Goal: Information Seeking & Learning: Understand process/instructions

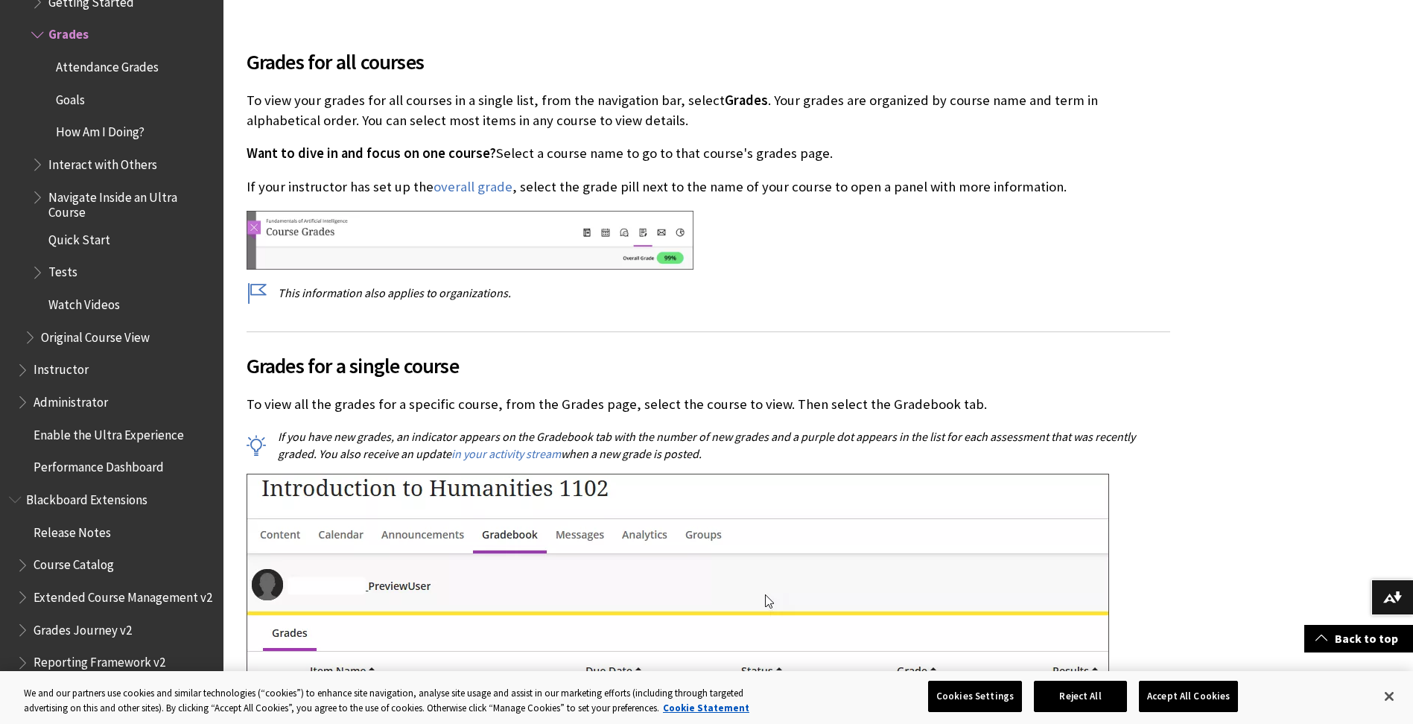
scroll to position [447, 0]
click at [585, 335] on h2 "Grades for a single course" at bounding box center [709, 357] width 924 height 50
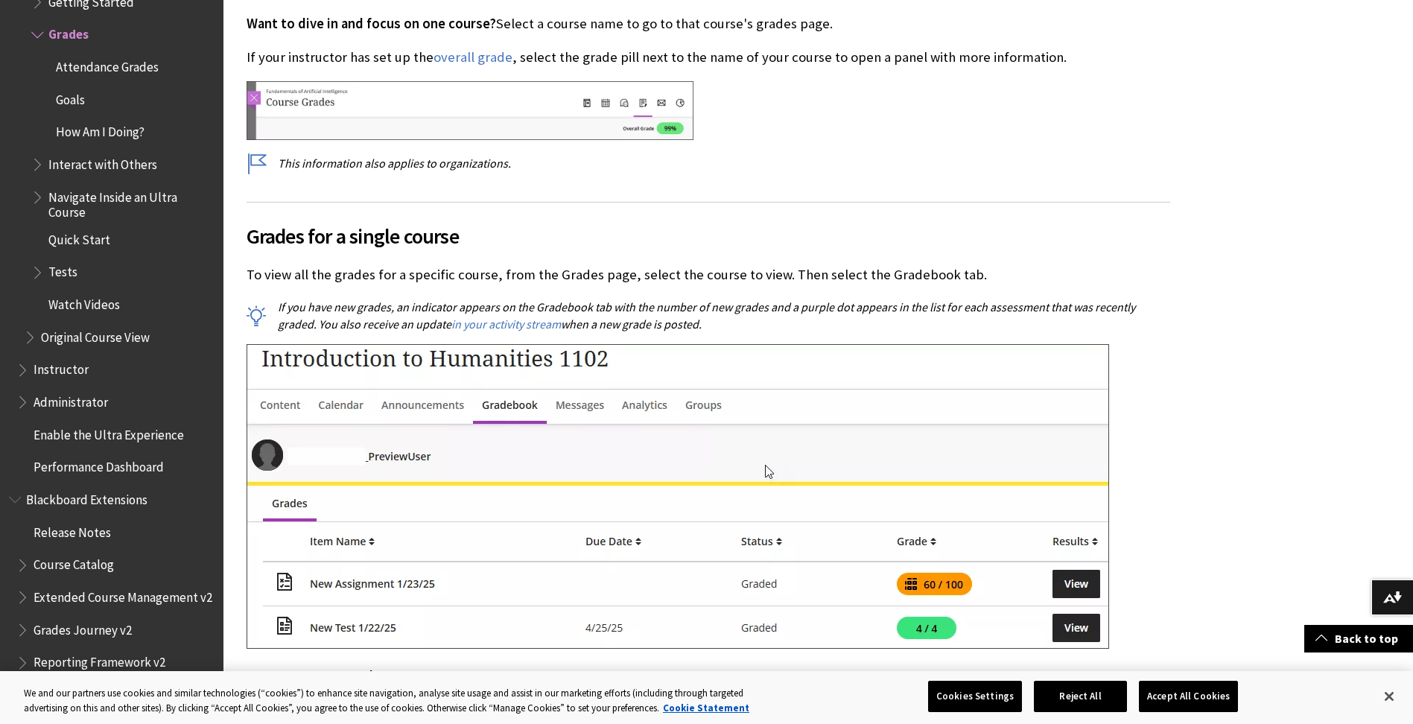
scroll to position [596, 0]
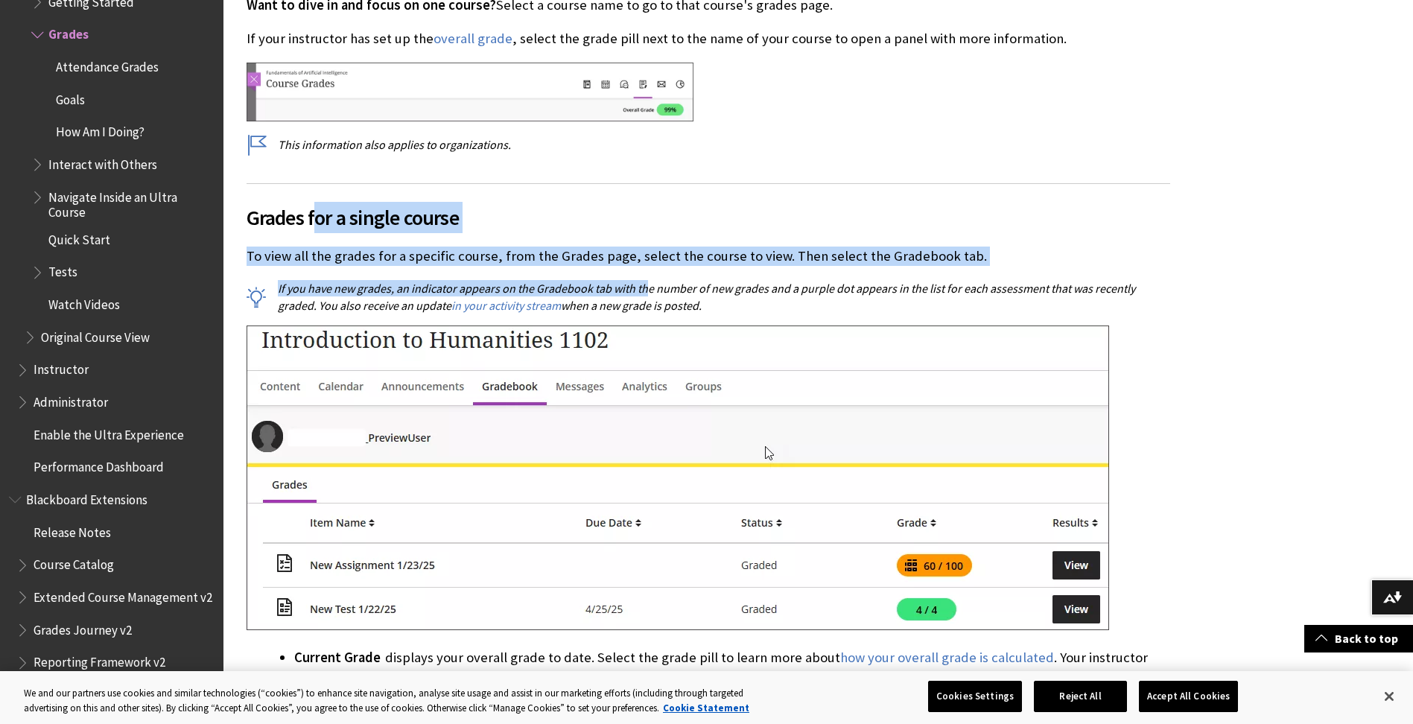
drag, startPoint x: 313, startPoint y: 214, endPoint x: 647, endPoint y: 270, distance: 338.5
click at [647, 270] on div "Grades for a single course To view all the grades for a specific course, from t…" at bounding box center [709, 524] width 924 height 682
drag, startPoint x: 647, startPoint y: 270, endPoint x: 462, endPoint y: 261, distance: 185.0
click at [462, 261] on p "To view all the grades for a specific course, from the Grades page, select the …" at bounding box center [709, 256] width 924 height 19
drag, startPoint x: 349, startPoint y: 238, endPoint x: 676, endPoint y: 267, distance: 329.0
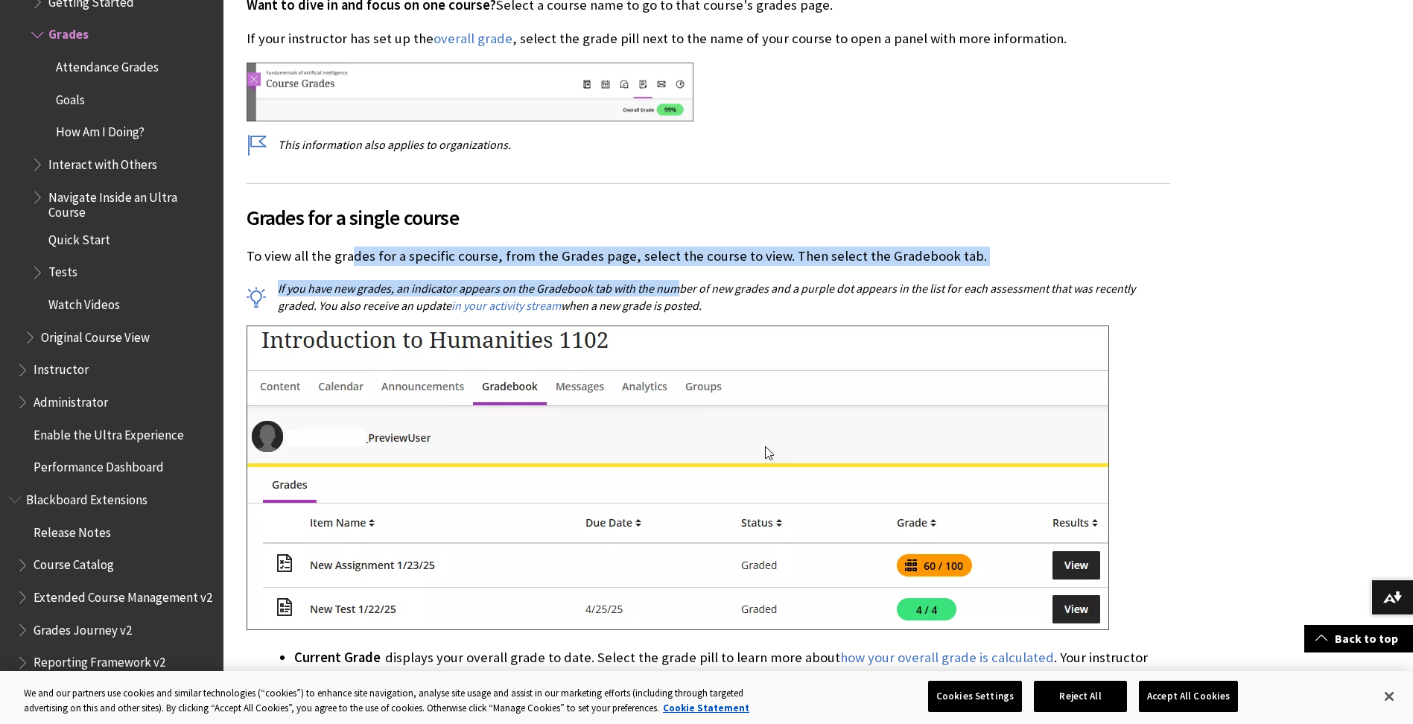
click at [676, 267] on div "Grades for a single course To view all the grades for a specific course, from t…" at bounding box center [709, 524] width 924 height 682
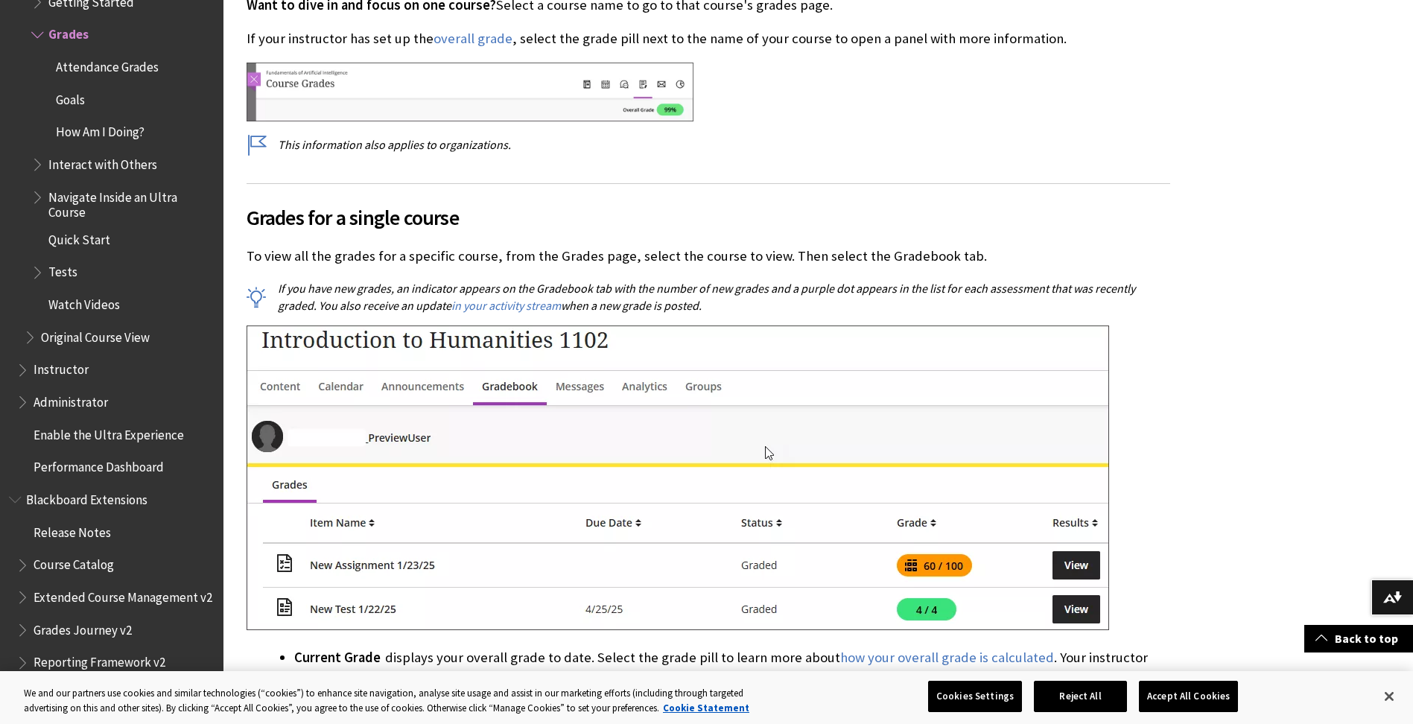
drag, startPoint x: 676, startPoint y: 267, endPoint x: 655, endPoint y: 304, distance: 43.1
click at [655, 304] on p "If you have new grades, an indicator appears on the Gradebook tab with the numb…" at bounding box center [709, 297] width 924 height 34
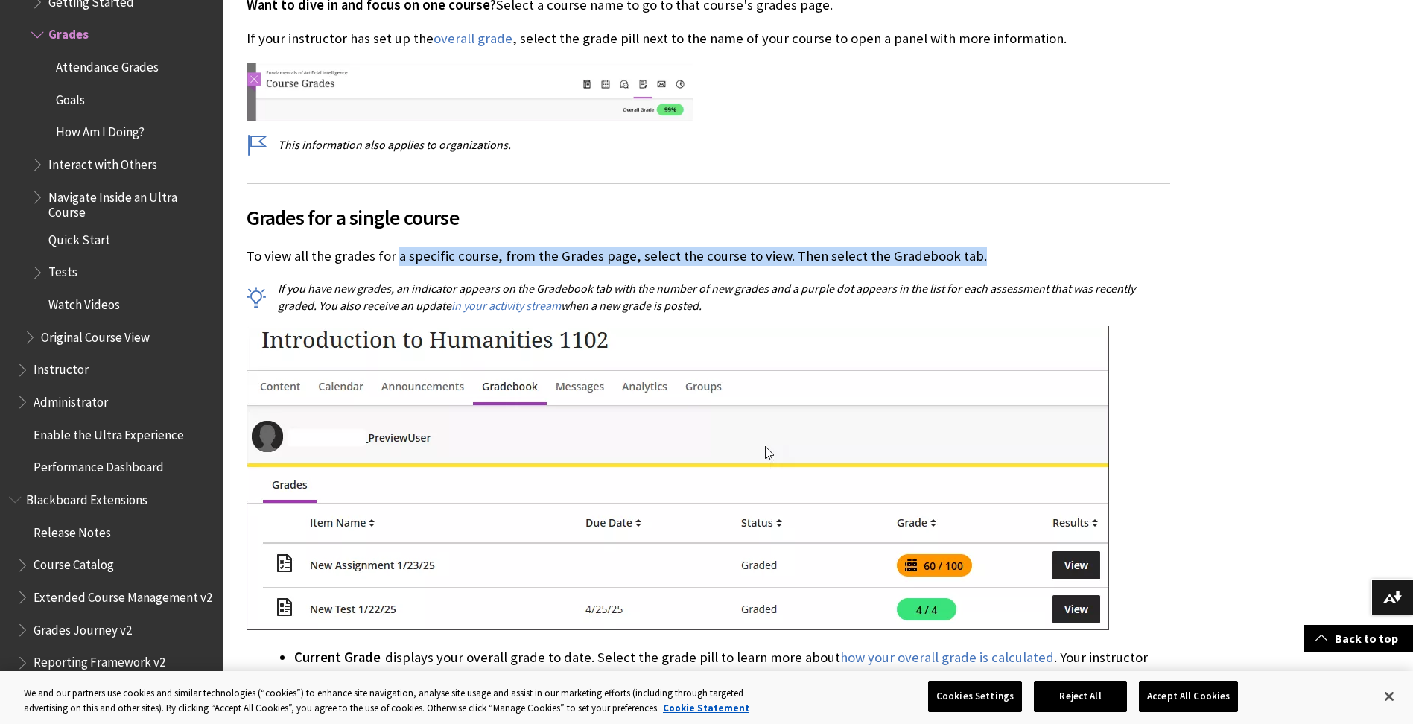
drag, startPoint x: 393, startPoint y: 253, endPoint x: 1211, endPoint y: 256, distance: 817.3
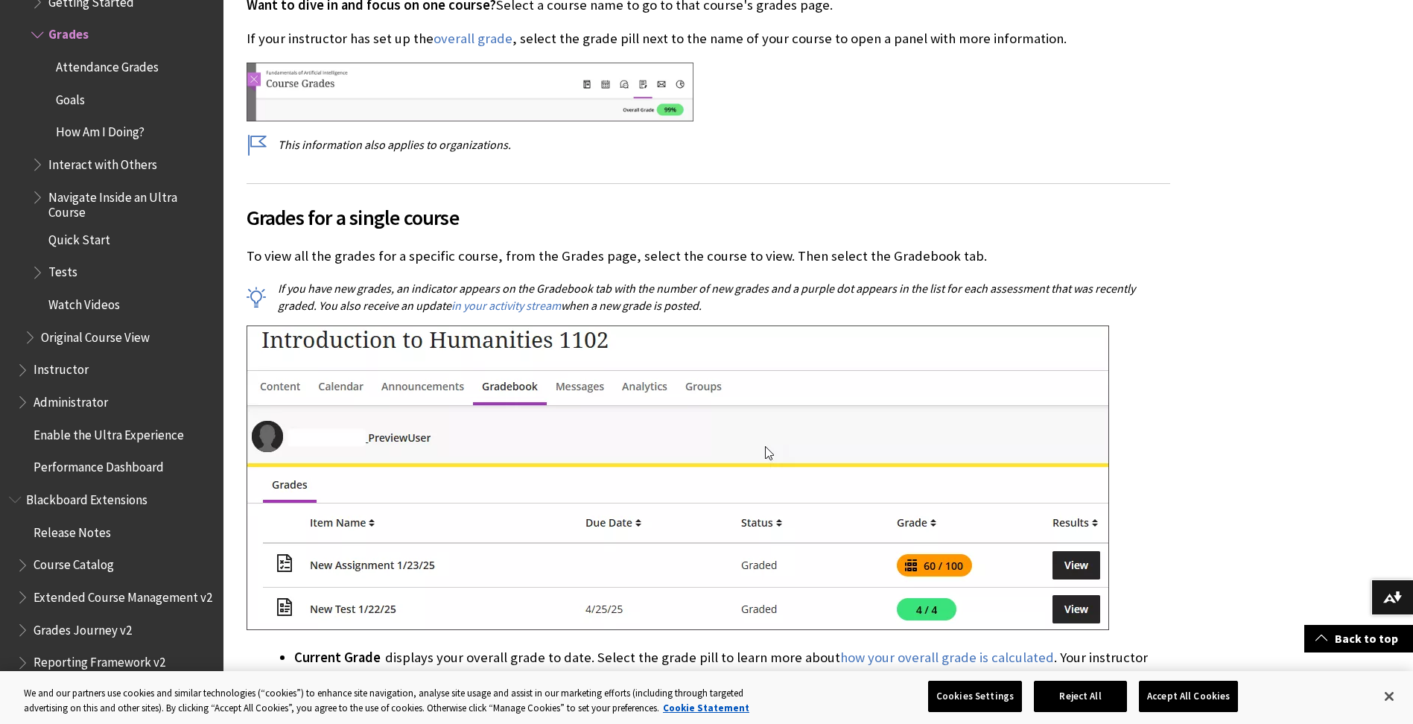
click at [927, 303] on p "If you have new grades, an indicator appears on the Gradebook tab with the numb…" at bounding box center [709, 297] width 924 height 34
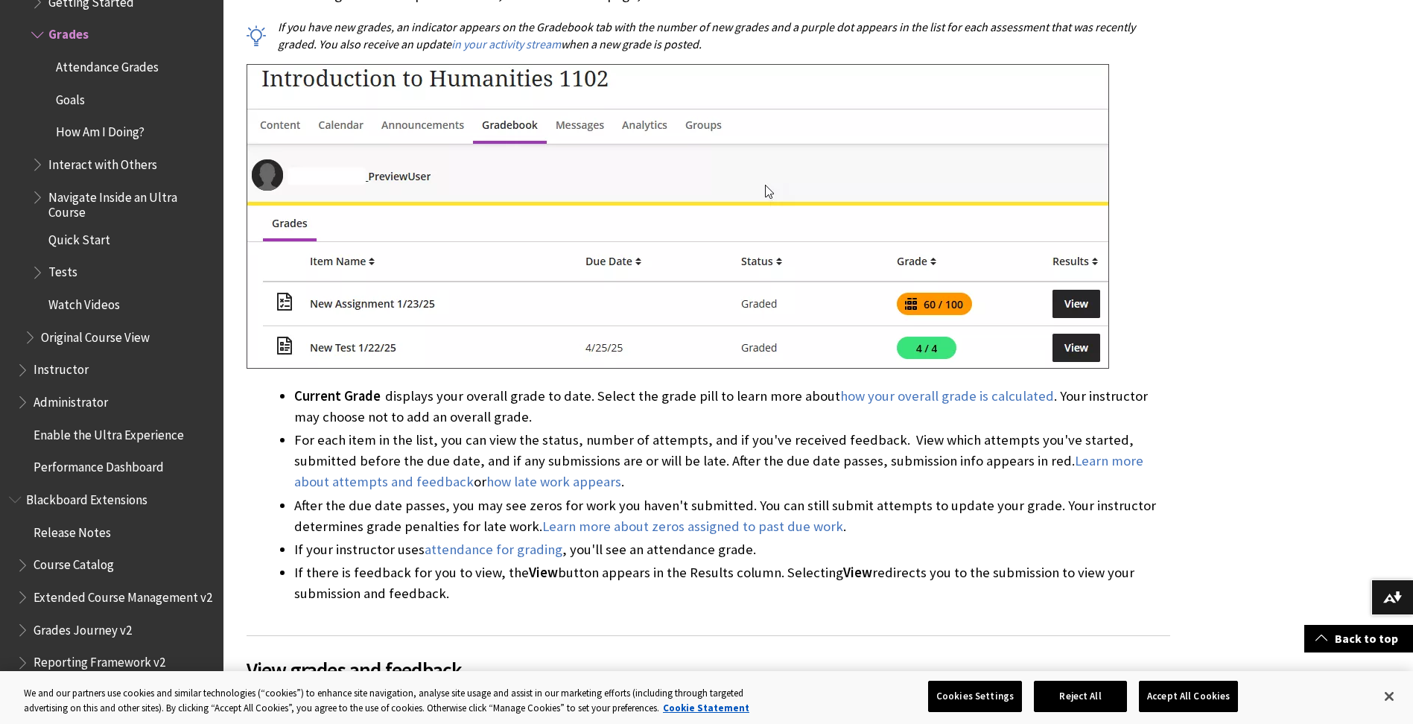
scroll to position [894, 0]
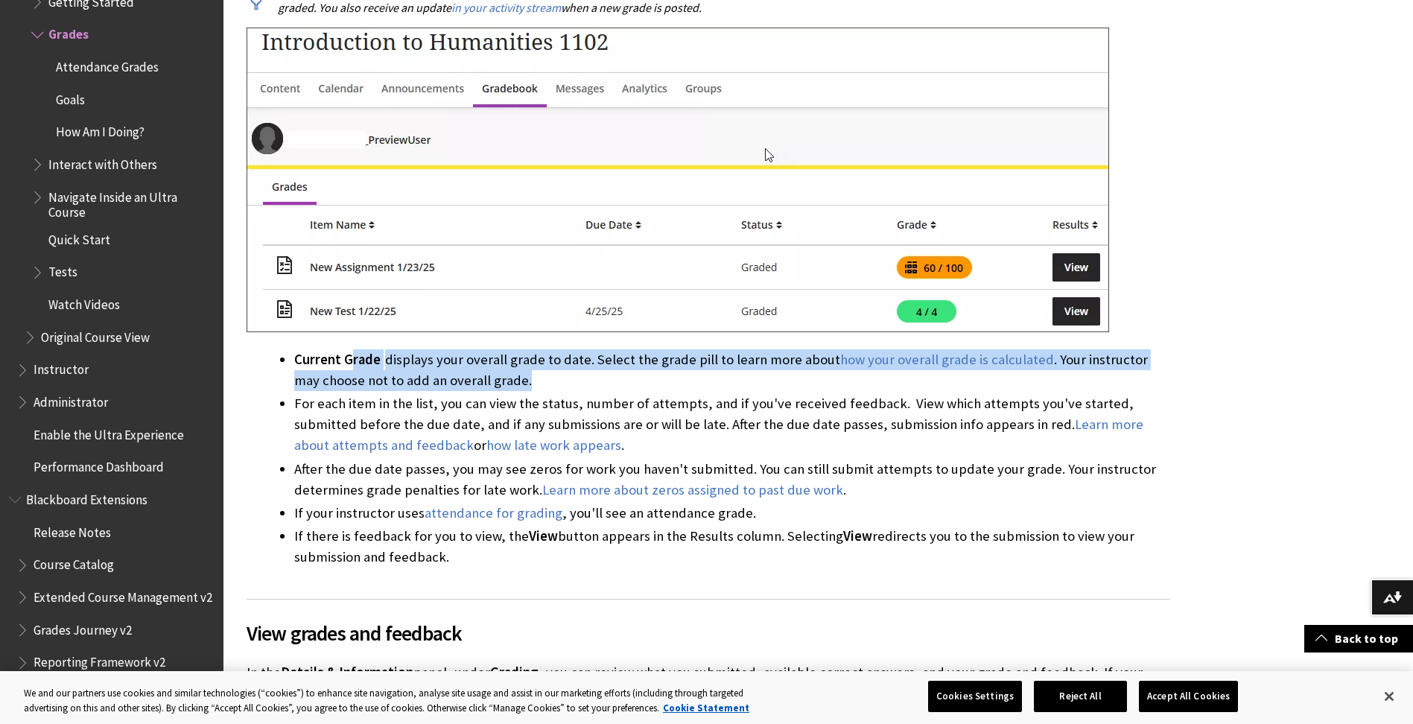
drag, startPoint x: 352, startPoint y: 352, endPoint x: 501, endPoint y: 376, distance: 151.7
click at [501, 376] on li "Current Grade displays your overall grade to date. Select the grade pill to lea…" at bounding box center [732, 370] width 876 height 42
drag, startPoint x: 501, startPoint y: 376, endPoint x: 501, endPoint y: 387, distance: 10.5
click at [501, 387] on li "Current Grade displays your overall grade to date. Select the grade pill to lea…" at bounding box center [732, 370] width 876 height 42
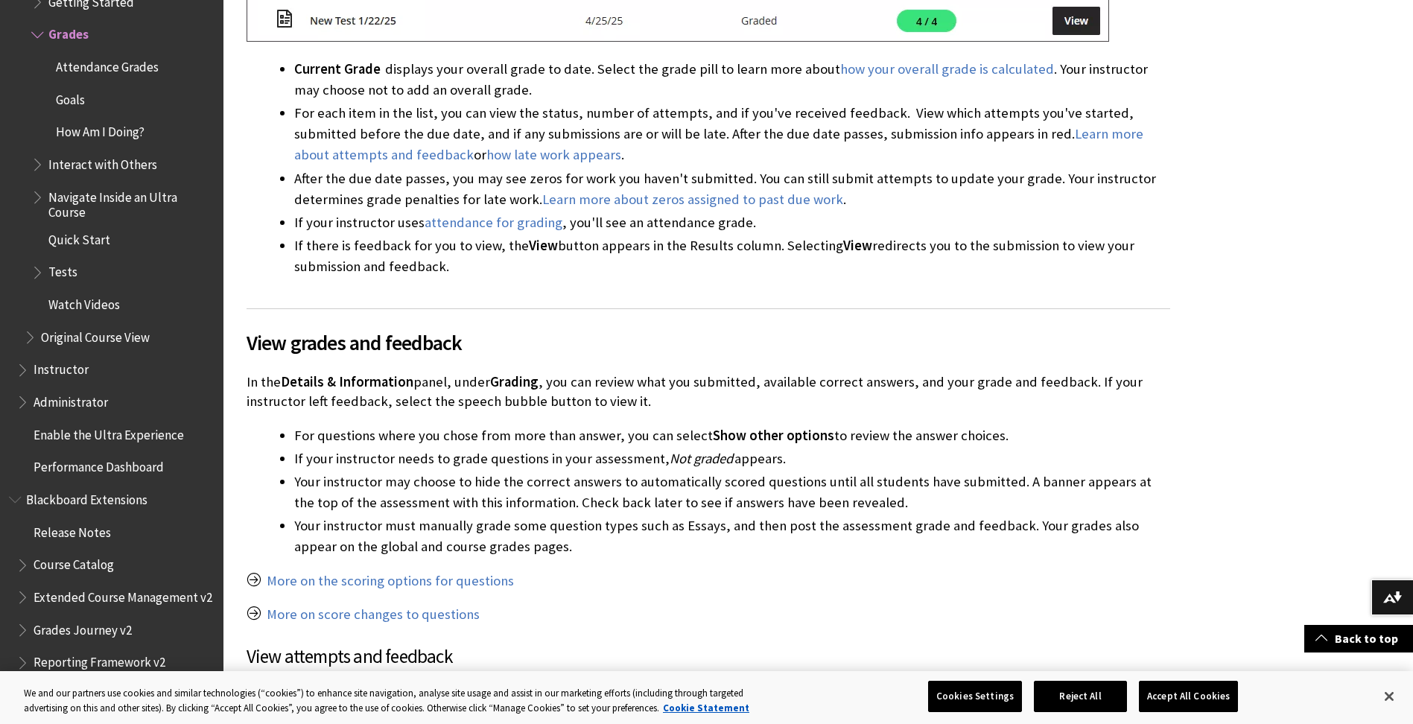
scroll to position [1192, 0]
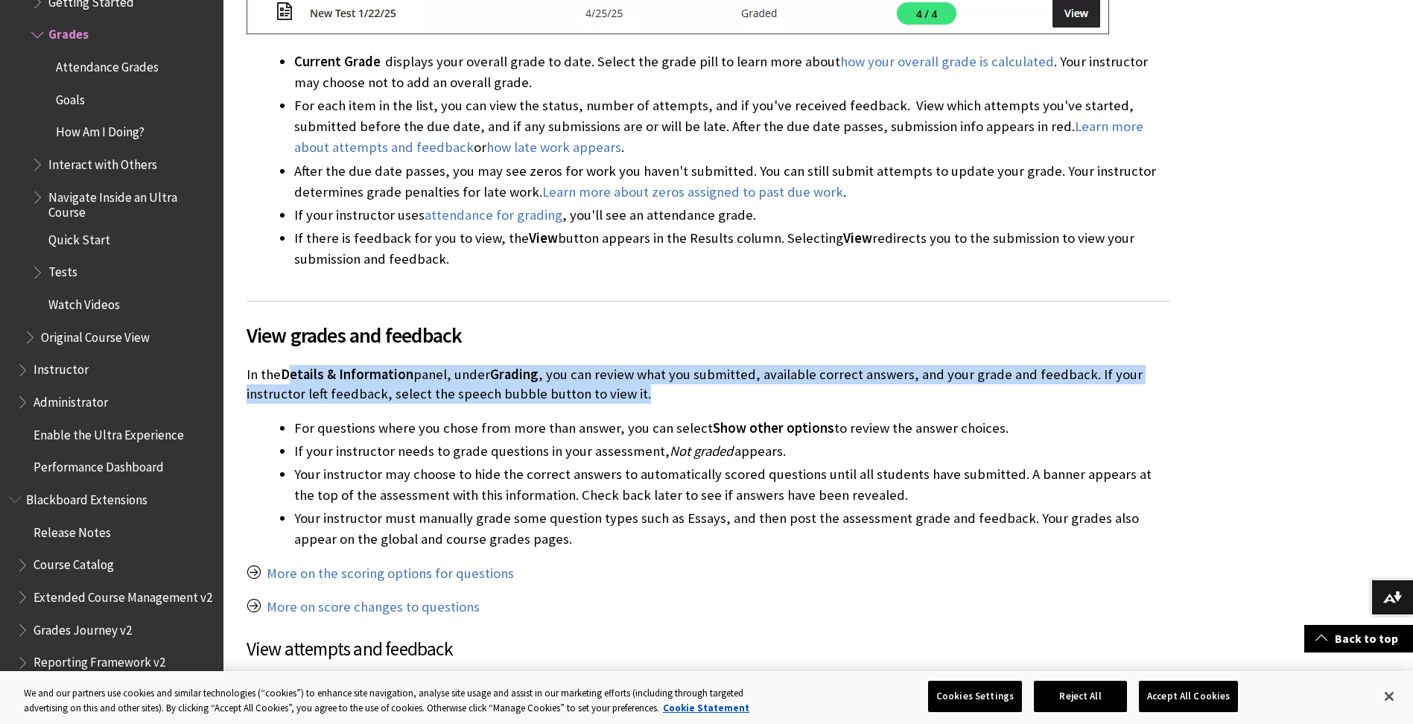
drag, startPoint x: 292, startPoint y: 376, endPoint x: 764, endPoint y: 395, distance: 472.0
click at [764, 395] on p "In the Details & Information panel, under Grading , you can review what you sub…" at bounding box center [709, 384] width 924 height 39
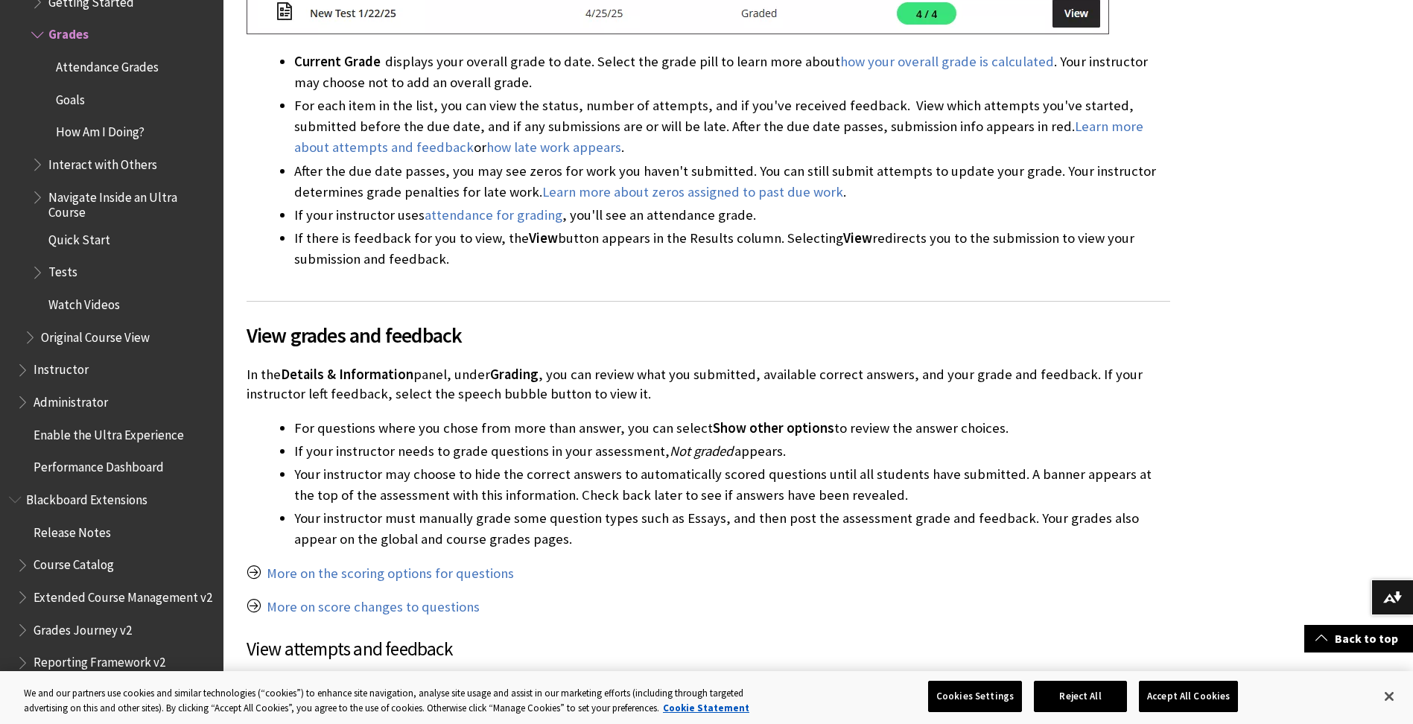
drag, startPoint x: 764, startPoint y: 395, endPoint x: 591, endPoint y: 475, distance: 190.6
click at [591, 475] on li "Your instructor may choose to hide the correct answers to automatically scored …" at bounding box center [732, 485] width 876 height 42
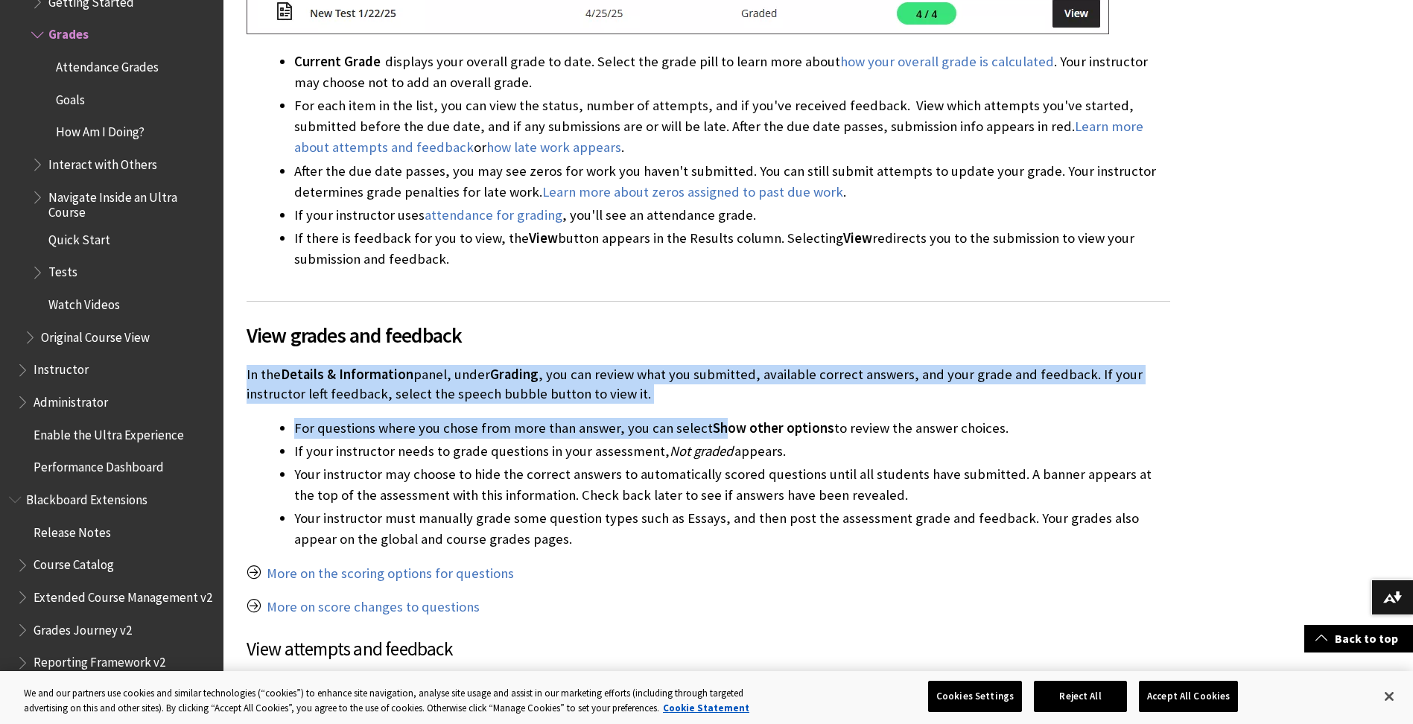
drag, startPoint x: 247, startPoint y: 376, endPoint x: 716, endPoint y: 410, distance: 469.9
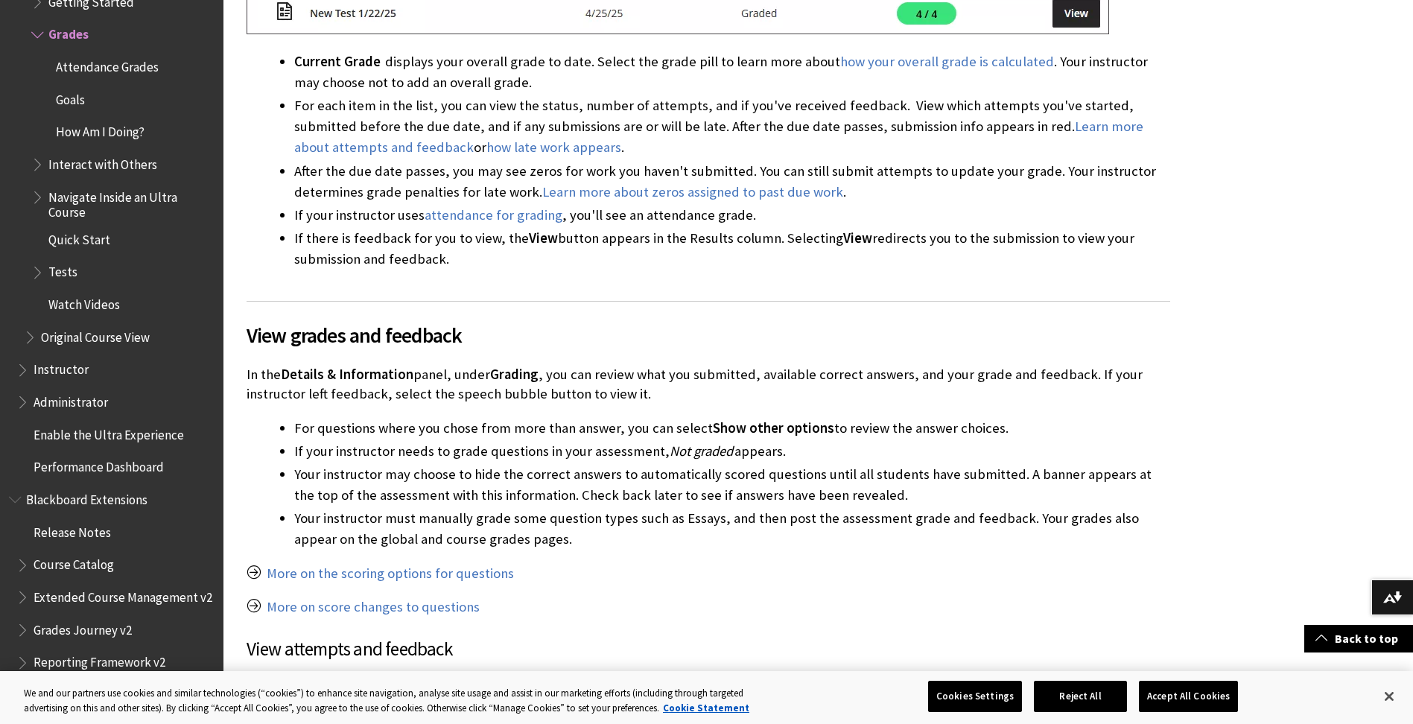
click at [574, 487] on li "Your instructor may choose to hide the correct answers to automatically scored …" at bounding box center [732, 485] width 876 height 42
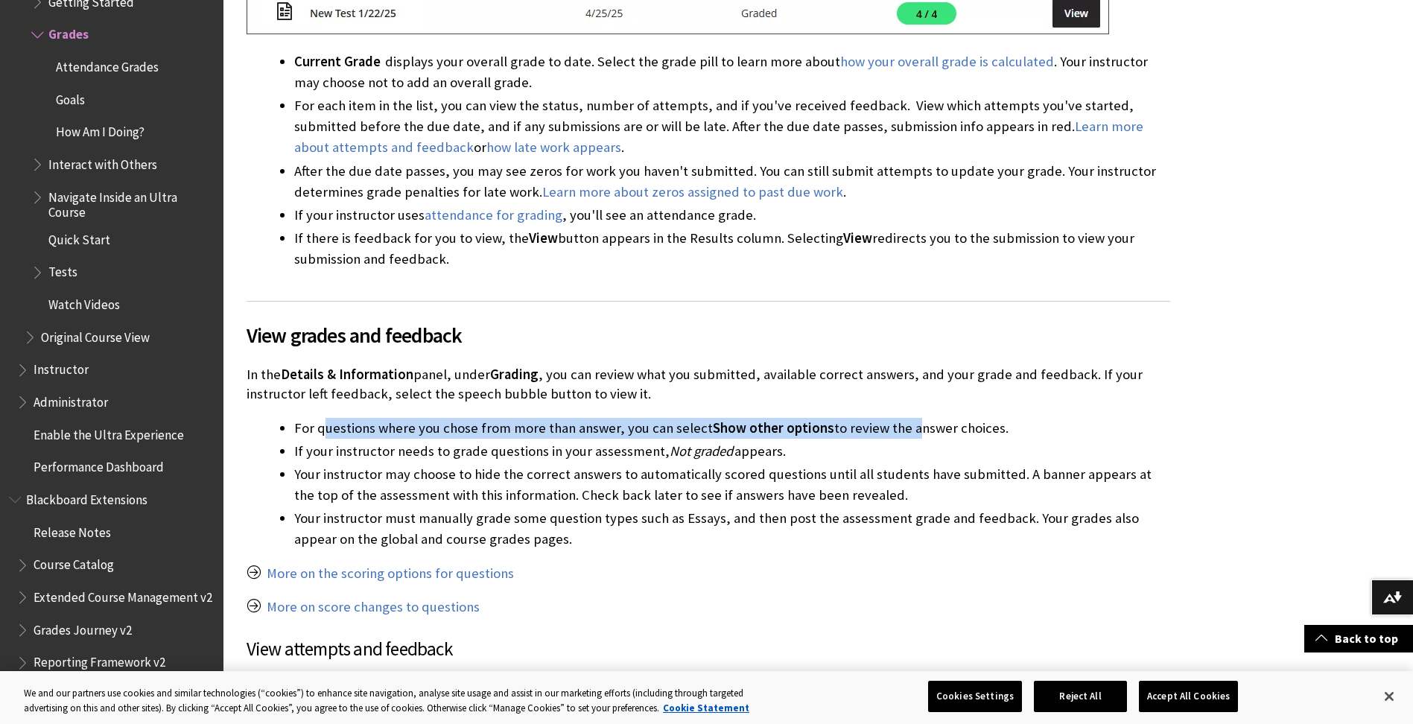
drag, startPoint x: 320, startPoint y: 416, endPoint x: 900, endPoint y: 428, distance: 579.7
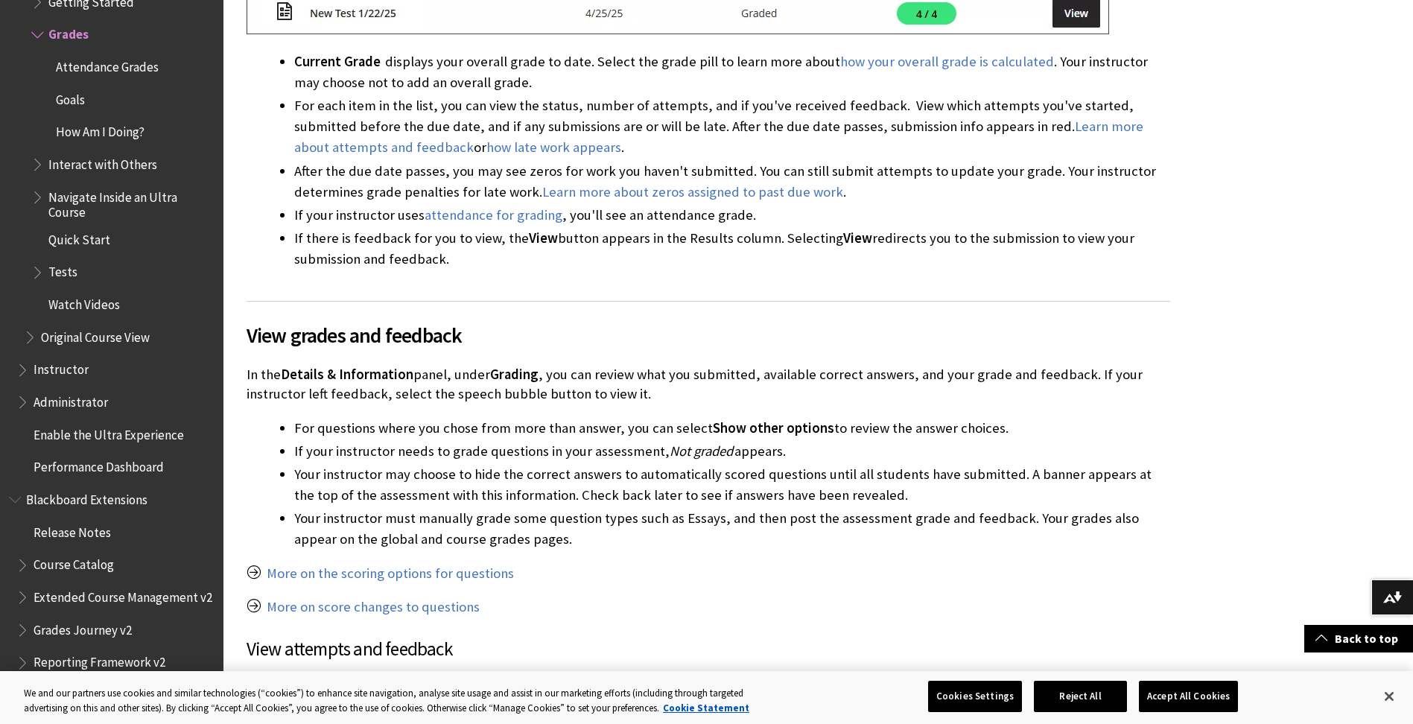
drag, startPoint x: 900, startPoint y: 428, endPoint x: 777, endPoint y: 489, distance: 137.3
click at [777, 489] on li "Your instructor may choose to hide the correct answers to automatically scored …" at bounding box center [732, 485] width 876 height 42
drag, startPoint x: 294, startPoint y: 425, endPoint x: 1049, endPoint y: 422, distance: 754.7
click at [1049, 422] on li "For questions where you chose from more than answer, you can select Show other …" at bounding box center [732, 428] width 876 height 21
click at [559, 508] on li "Your instructor must manually grade some question types such as Essays, and the…" at bounding box center [732, 529] width 876 height 42
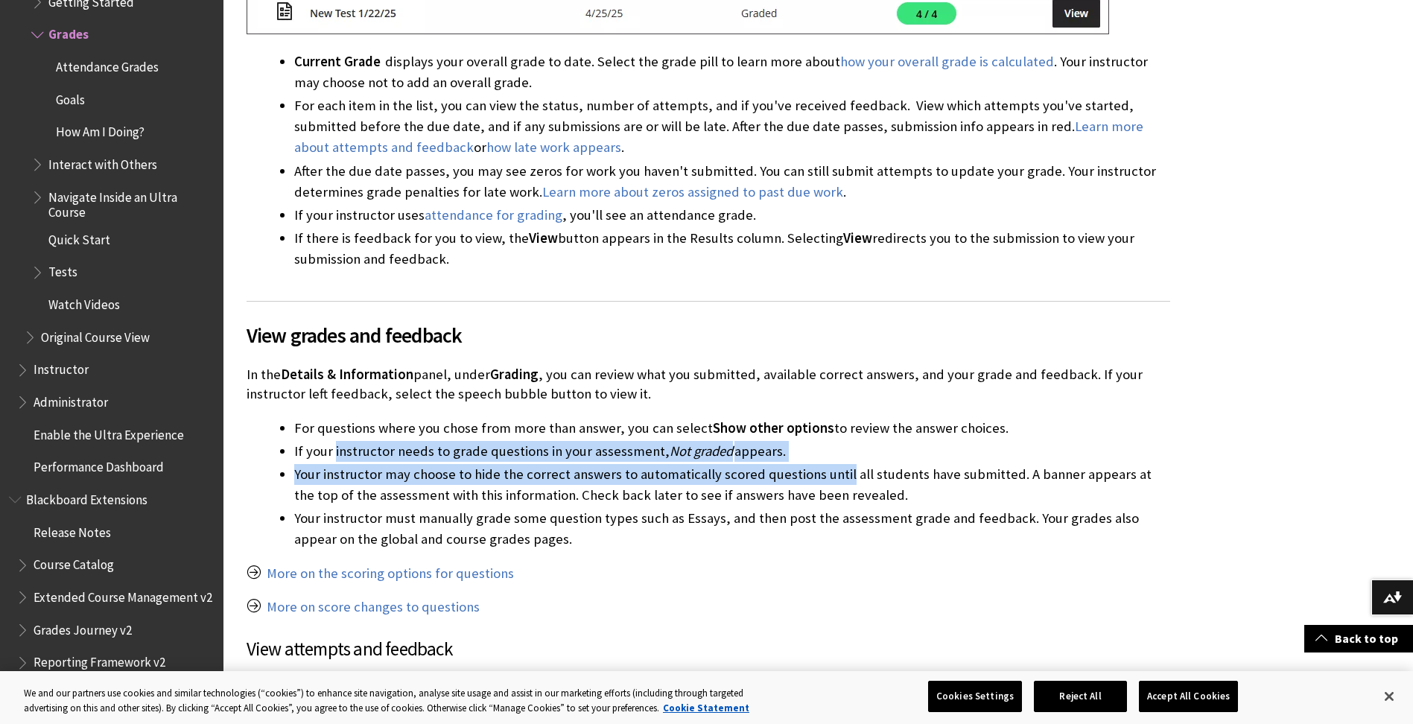
drag, startPoint x: 334, startPoint y: 462, endPoint x: 839, endPoint y: 463, distance: 505.1
click at [839, 463] on ul "For questions where you chose from more than answer, you can select Show other …" at bounding box center [709, 484] width 924 height 132
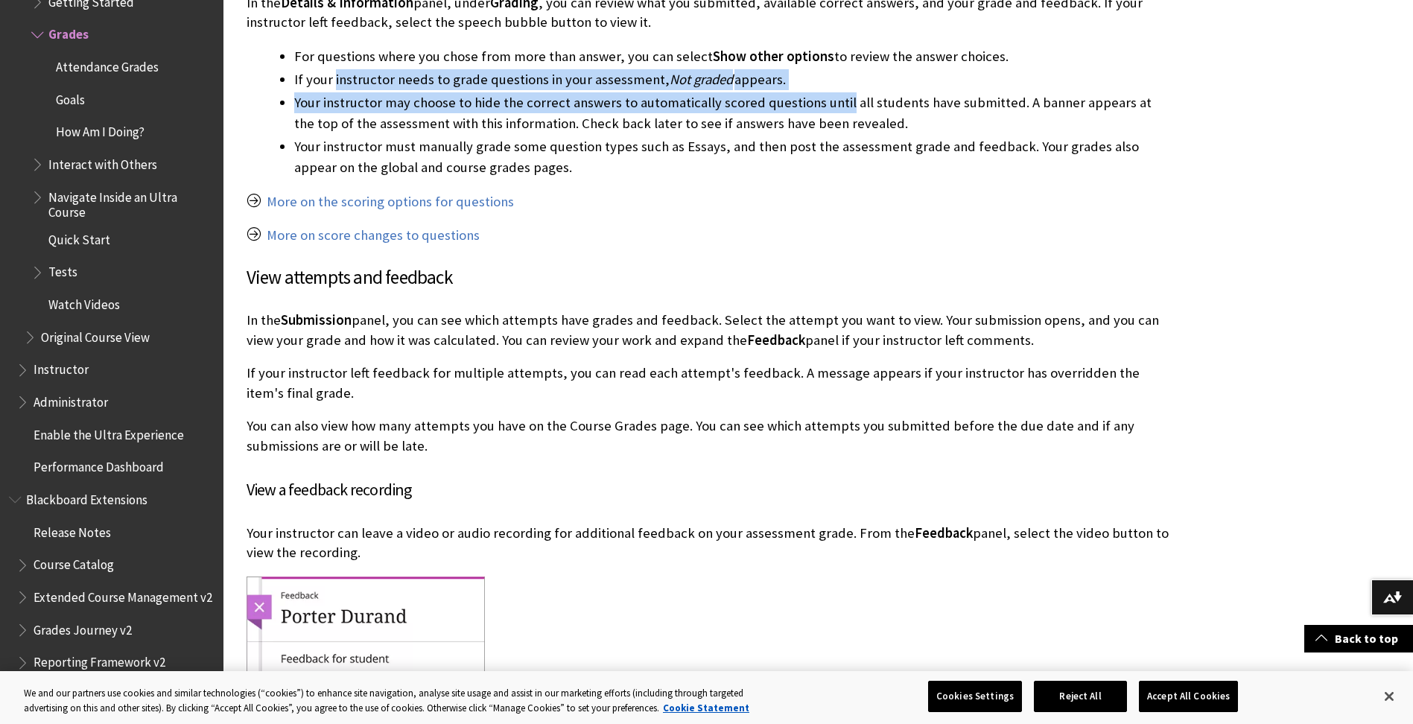
scroll to position [1564, 0]
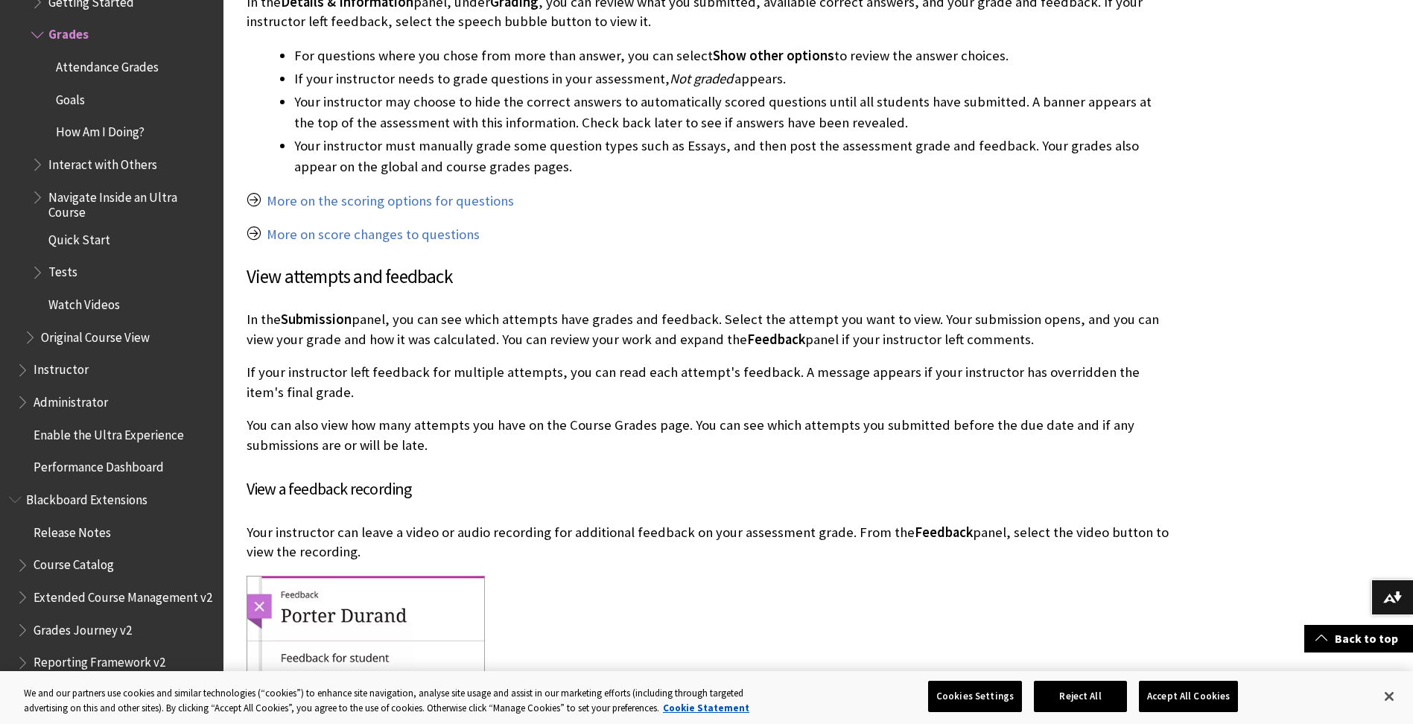
click at [337, 357] on div "View grades and feedback In the Details & Information panel, under Grading , yo…" at bounding box center [709, 666] width 924 height 1477
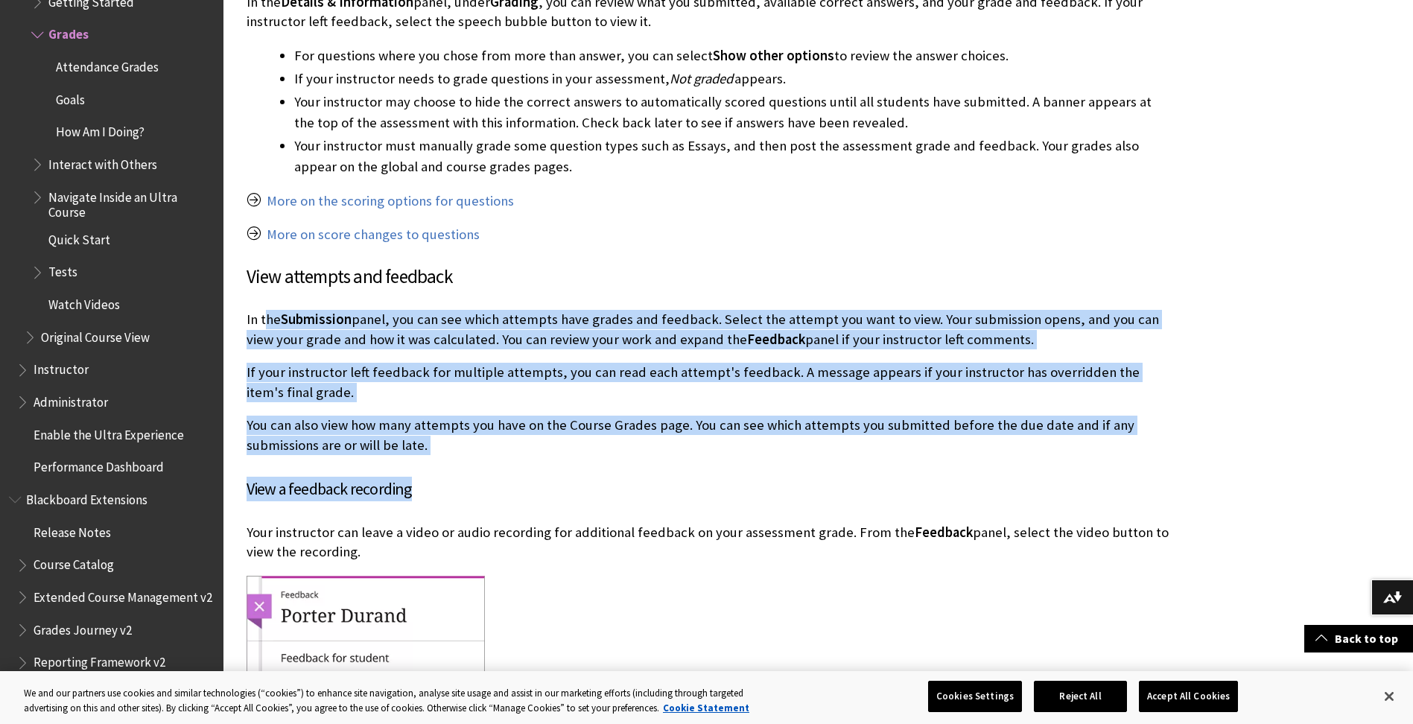
drag, startPoint x: 268, startPoint y: 315, endPoint x: 967, endPoint y: 466, distance: 715.0
click at [967, 466] on div "View grades and feedback In the Details & Information panel, under Grading , yo…" at bounding box center [709, 666] width 924 height 1477
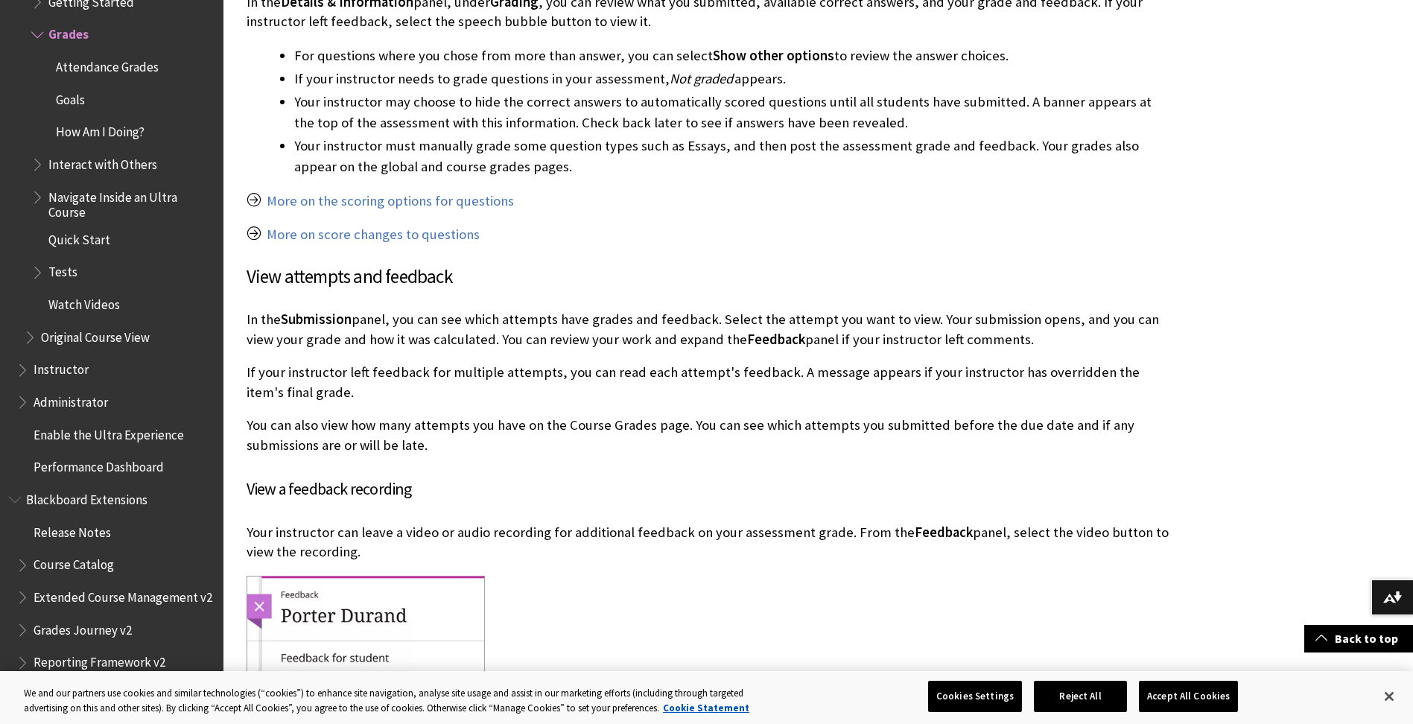
drag, startPoint x: 967, startPoint y: 466, endPoint x: 575, endPoint y: 509, distance: 394.2
click at [575, 509] on div "View grades and feedback In the Details & Information panel, under Grading , yo…" at bounding box center [709, 666] width 924 height 1477
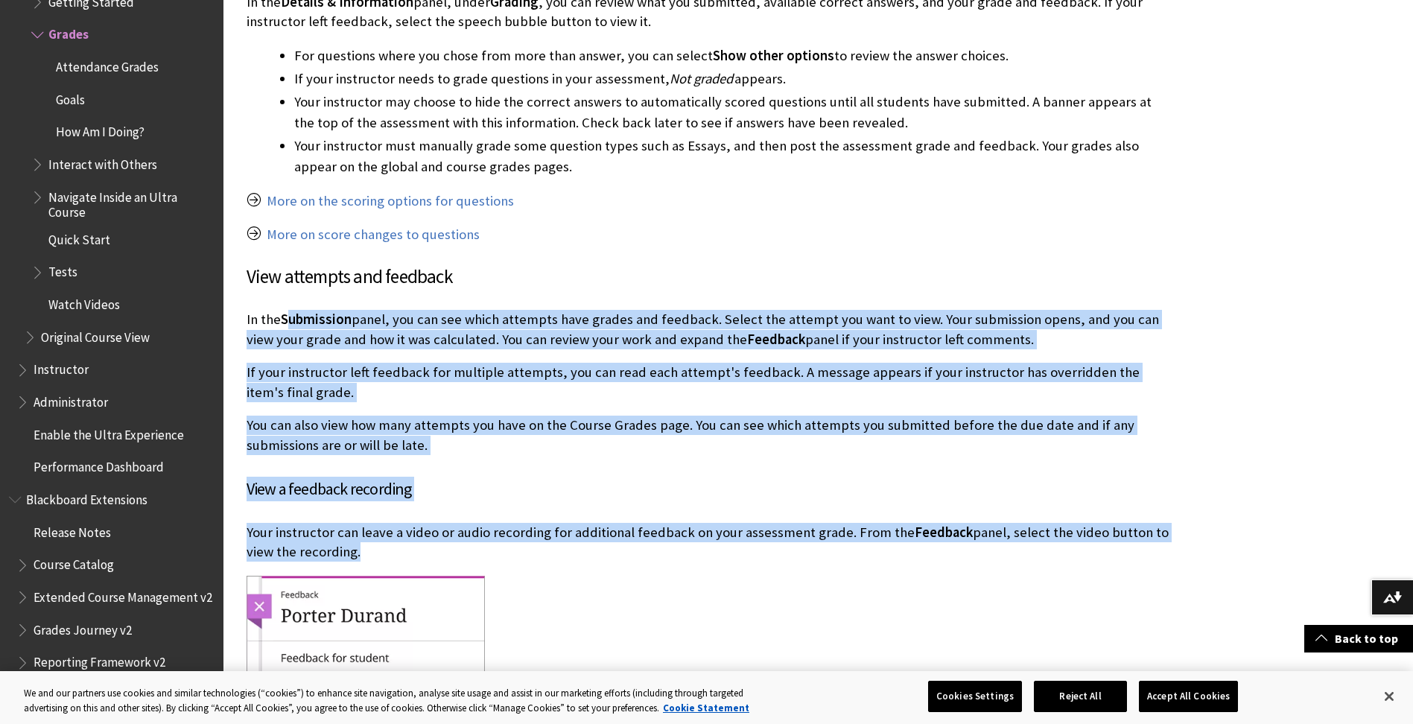
drag, startPoint x: 289, startPoint y: 292, endPoint x: 948, endPoint y: 572, distance: 715.7
click at [948, 572] on div "View grades and feedback In the Details & Information panel, under Grading , yo…" at bounding box center [709, 666] width 924 height 1477
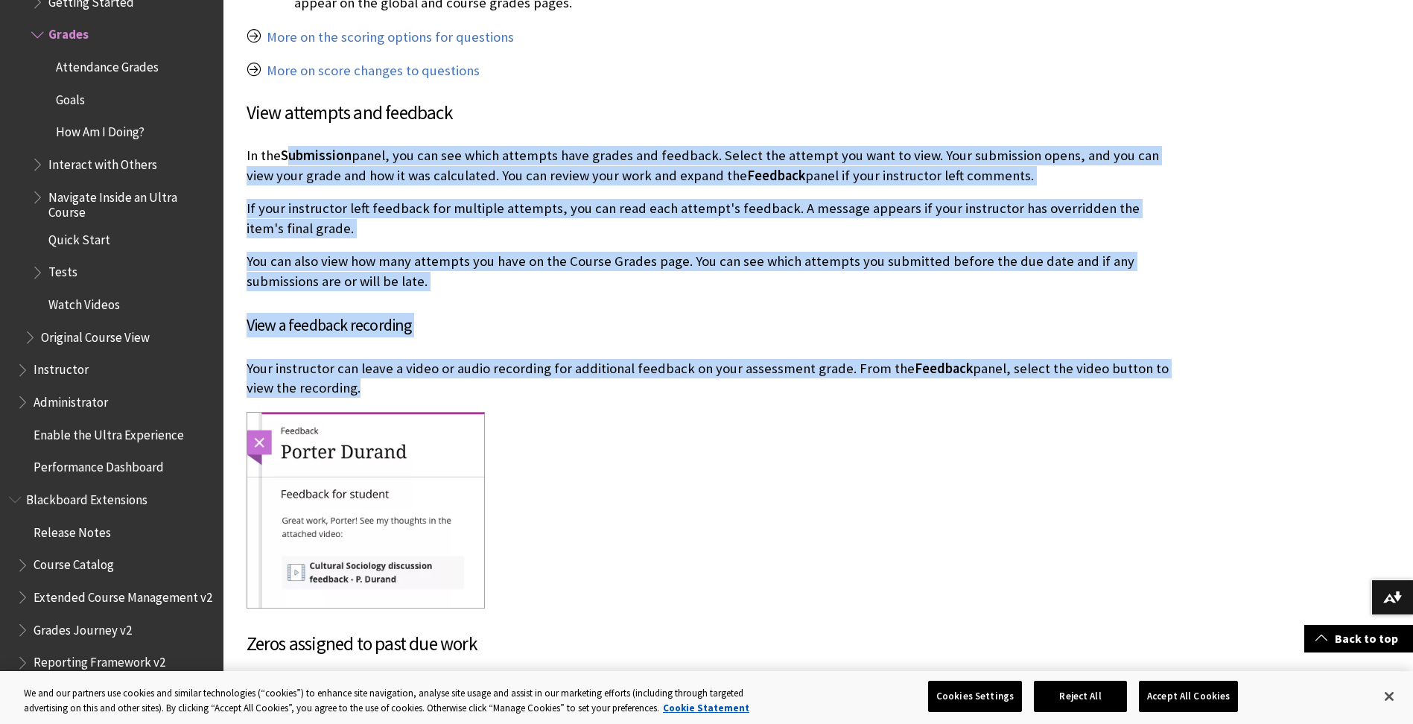
scroll to position [2086, 0]
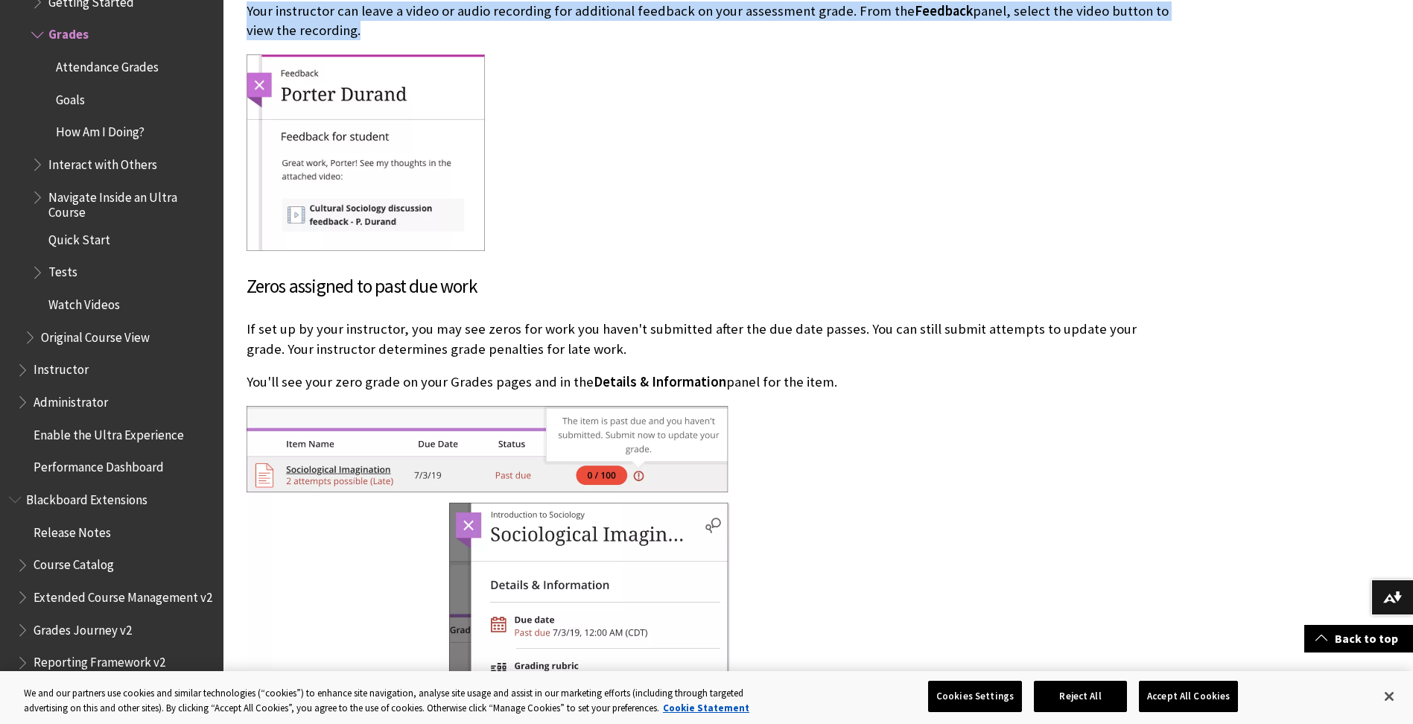
click at [682, 416] on img at bounding box center [489, 629] width 484 height 446
drag, startPoint x: 253, startPoint y: 279, endPoint x: 857, endPoint y: 383, distance: 613.9
click at [857, 383] on div "View grades and feedback In the Details & Information panel, under Grading , yo…" at bounding box center [709, 145] width 924 height 1477
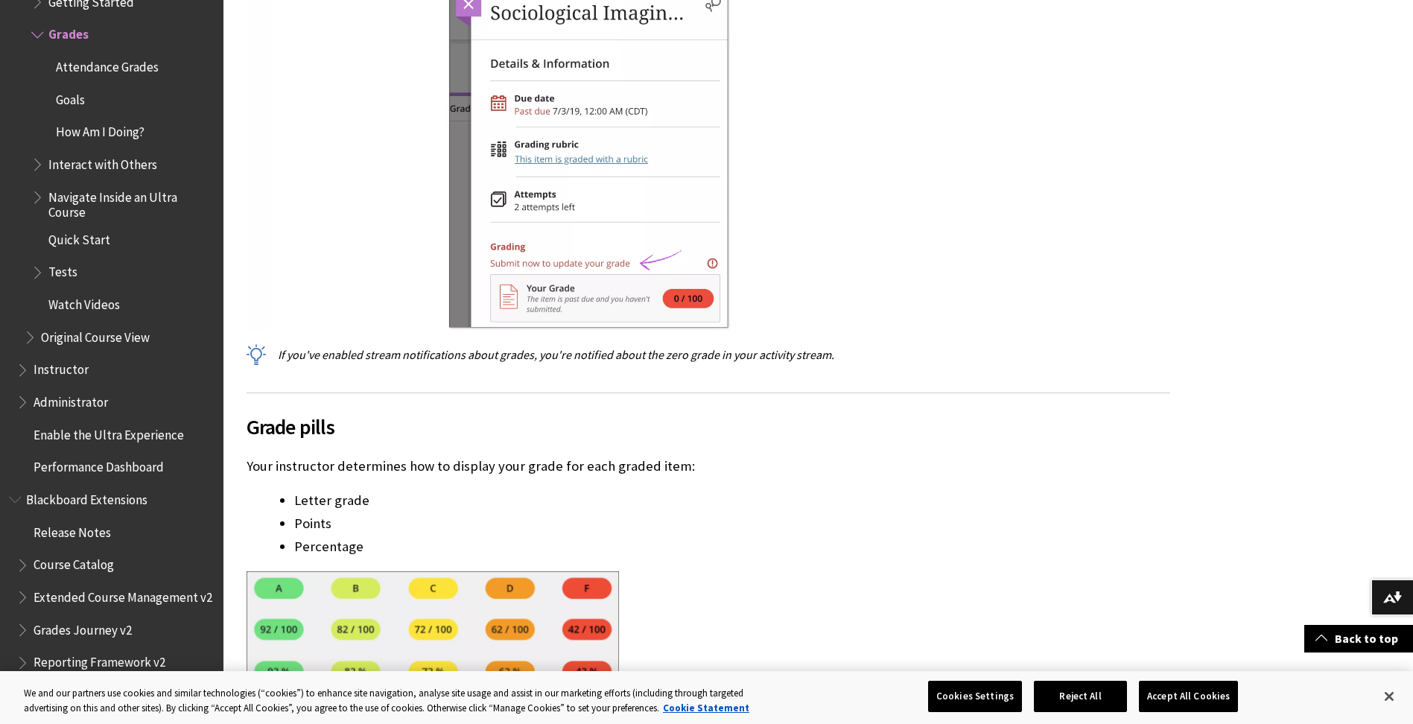
click at [817, 466] on p "Your instructor determines how to display your grade for each graded item:" at bounding box center [709, 466] width 924 height 19
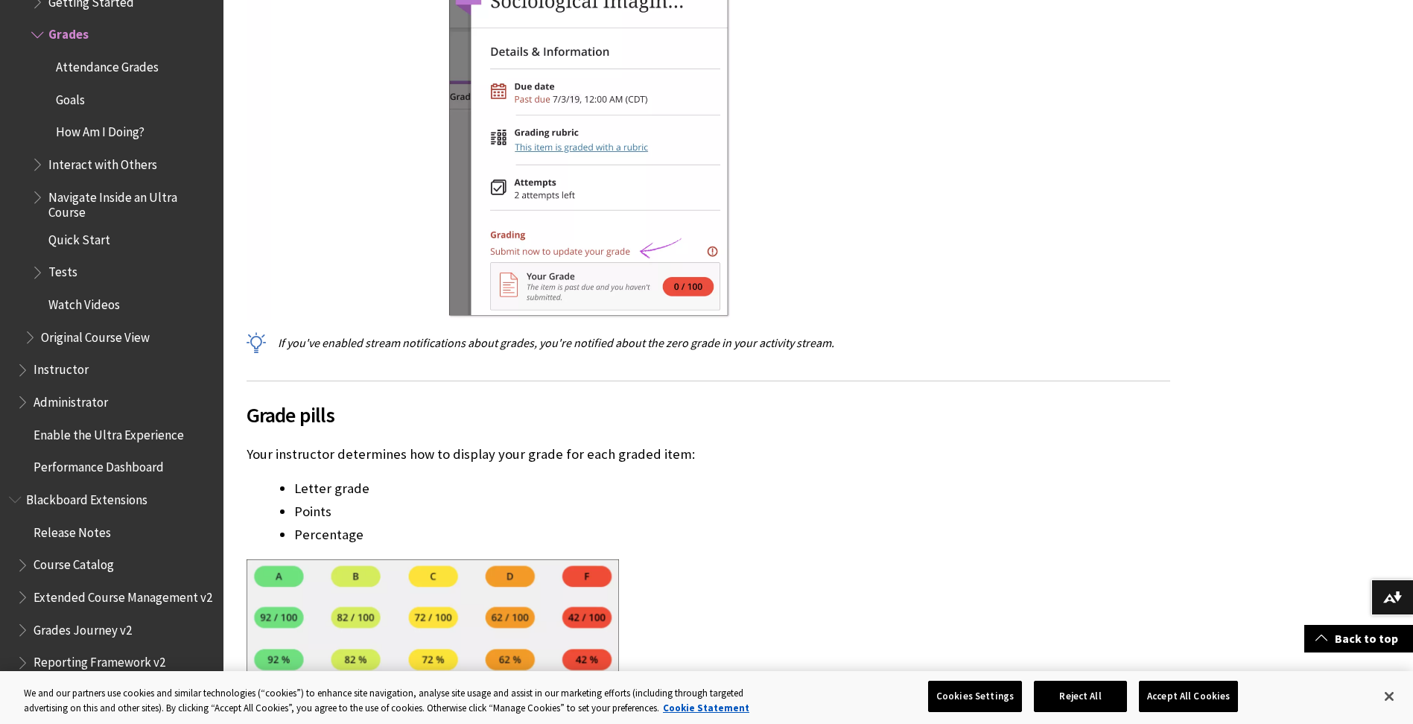
scroll to position [3054, 0]
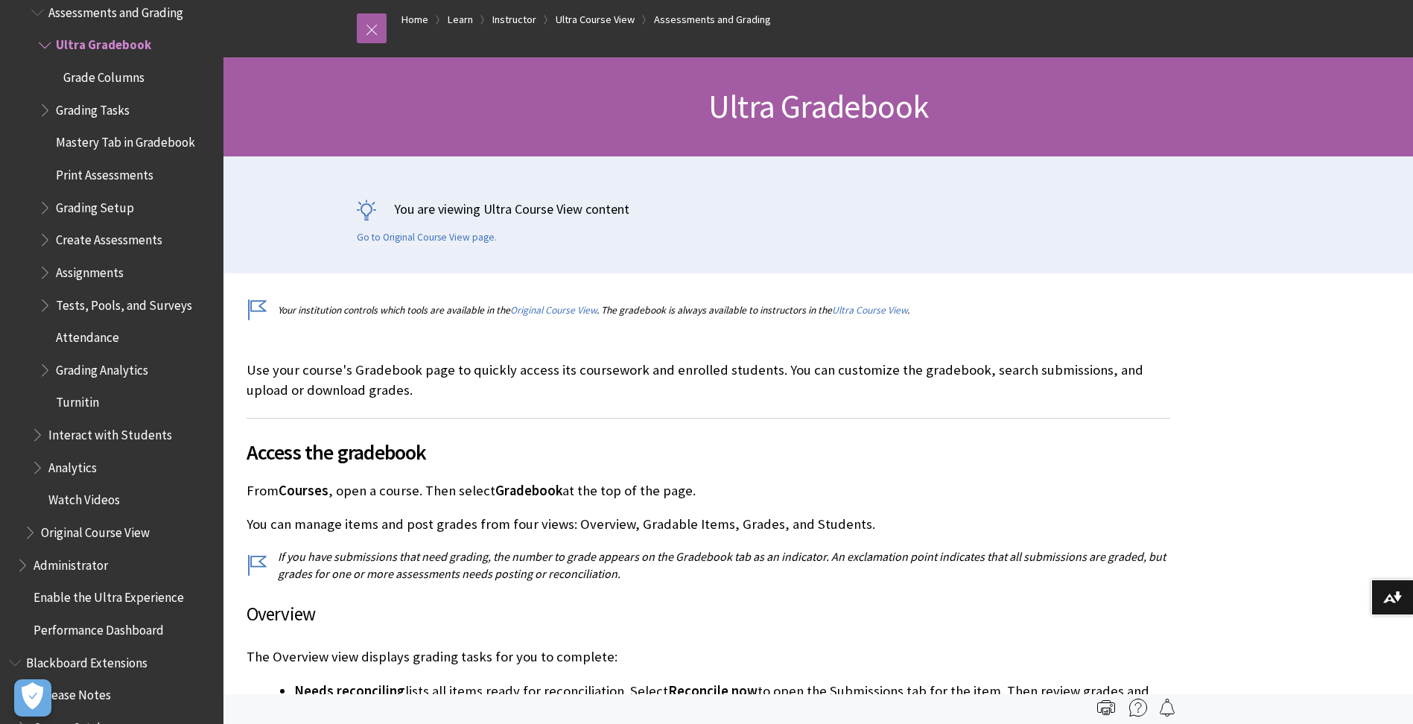
drag, startPoint x: 389, startPoint y: 574, endPoint x: 714, endPoint y: 625, distance: 328.9
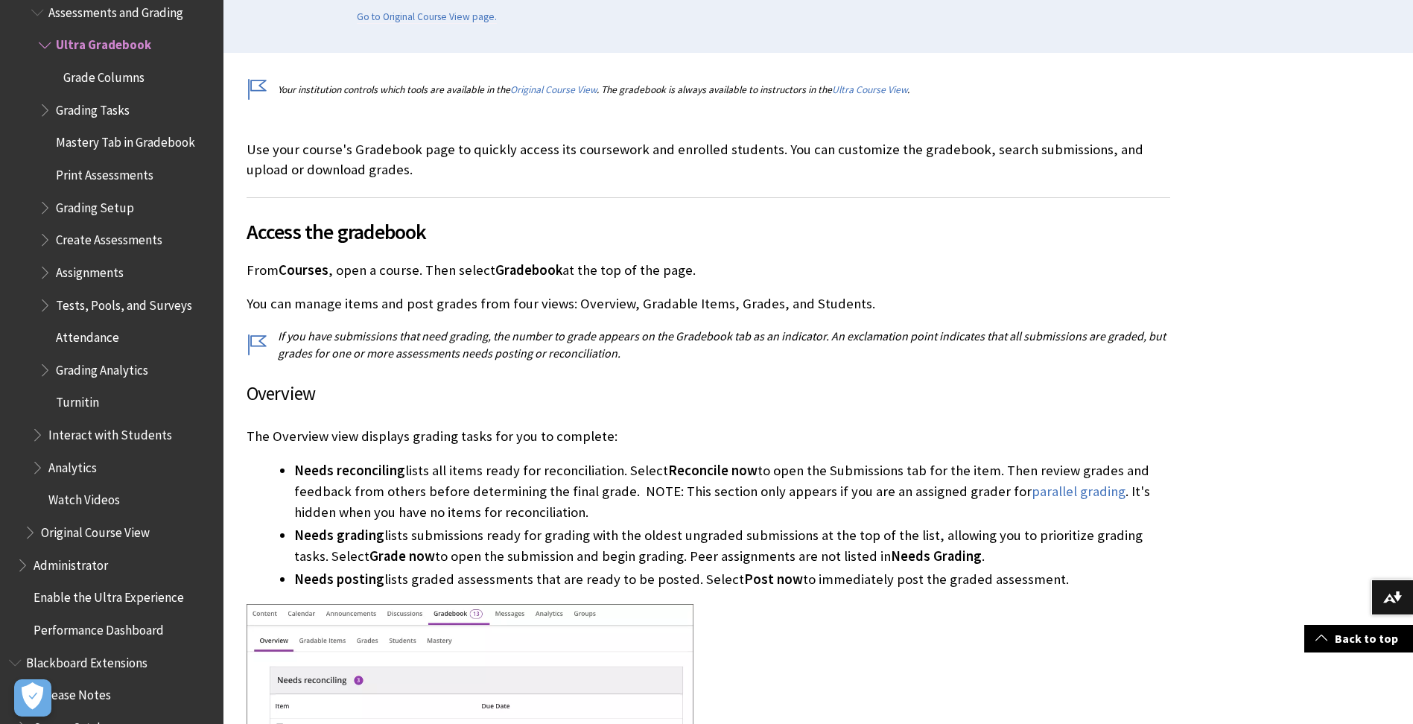
scroll to position [453, 0]
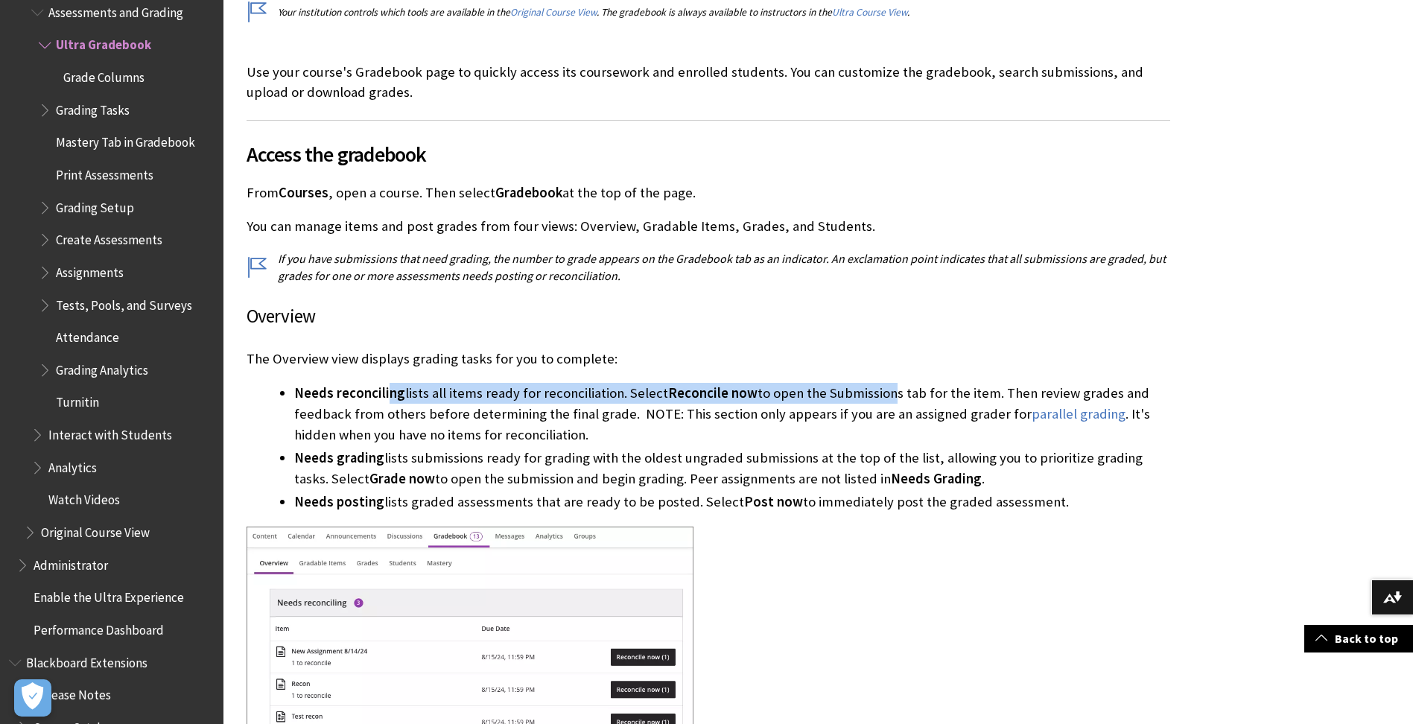
drag, startPoint x: 387, startPoint y: 375, endPoint x: 889, endPoint y: 404, distance: 502.2
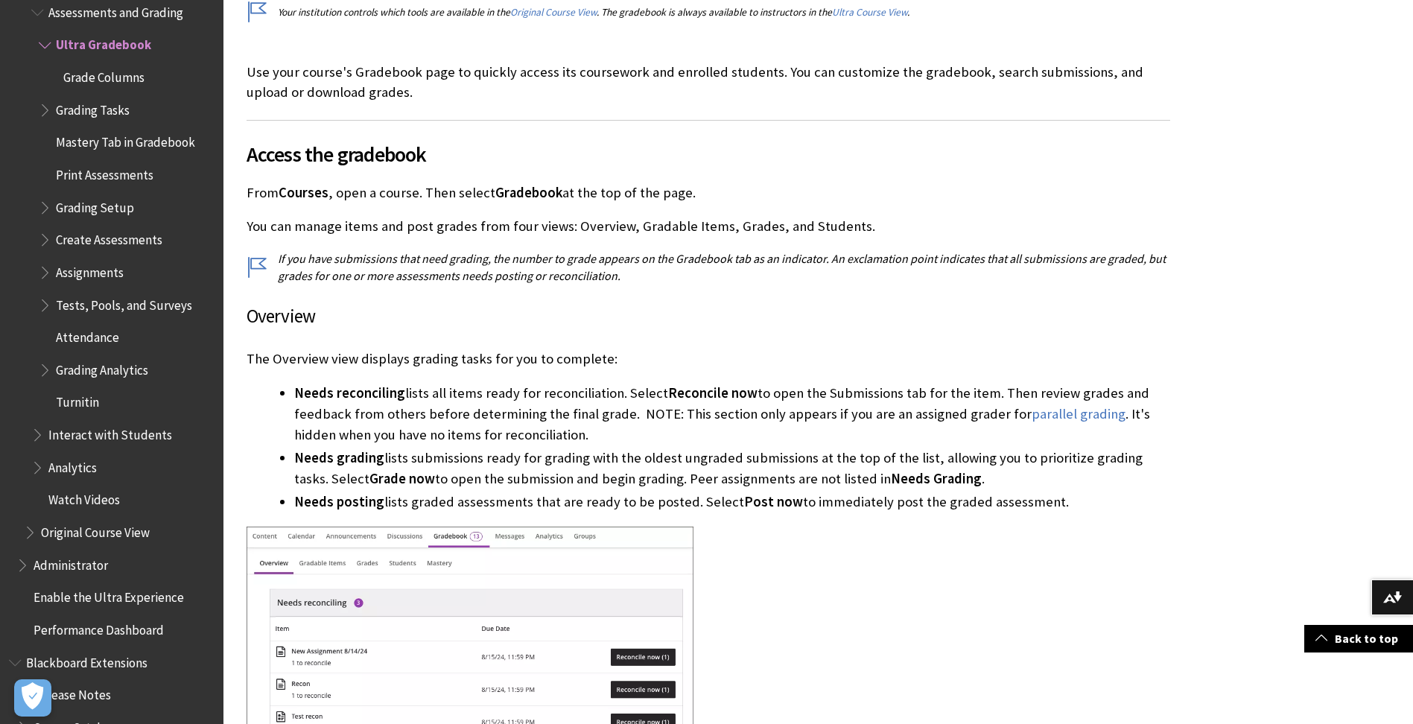
drag, startPoint x: 889, startPoint y: 404, endPoint x: 715, endPoint y: 427, distance: 175.1
click at [715, 427] on li "Needs reconciling lists all items ready for reconciliation. Select Reconcile no…" at bounding box center [732, 414] width 876 height 63
click at [45, 196] on span "Book outline for Blackboard Learn Help" at bounding box center [47, 204] width 16 height 19
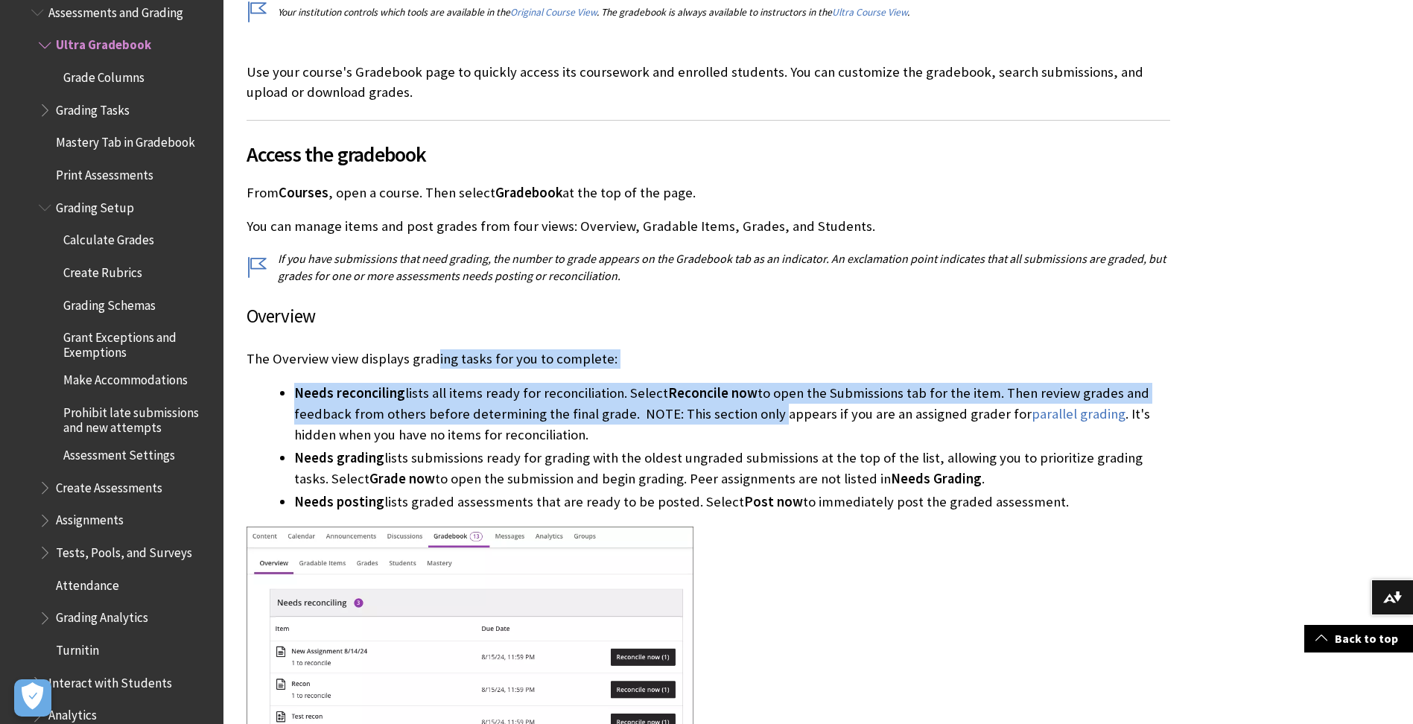
drag, startPoint x: 434, startPoint y: 366, endPoint x: 769, endPoint y: 413, distance: 338.5
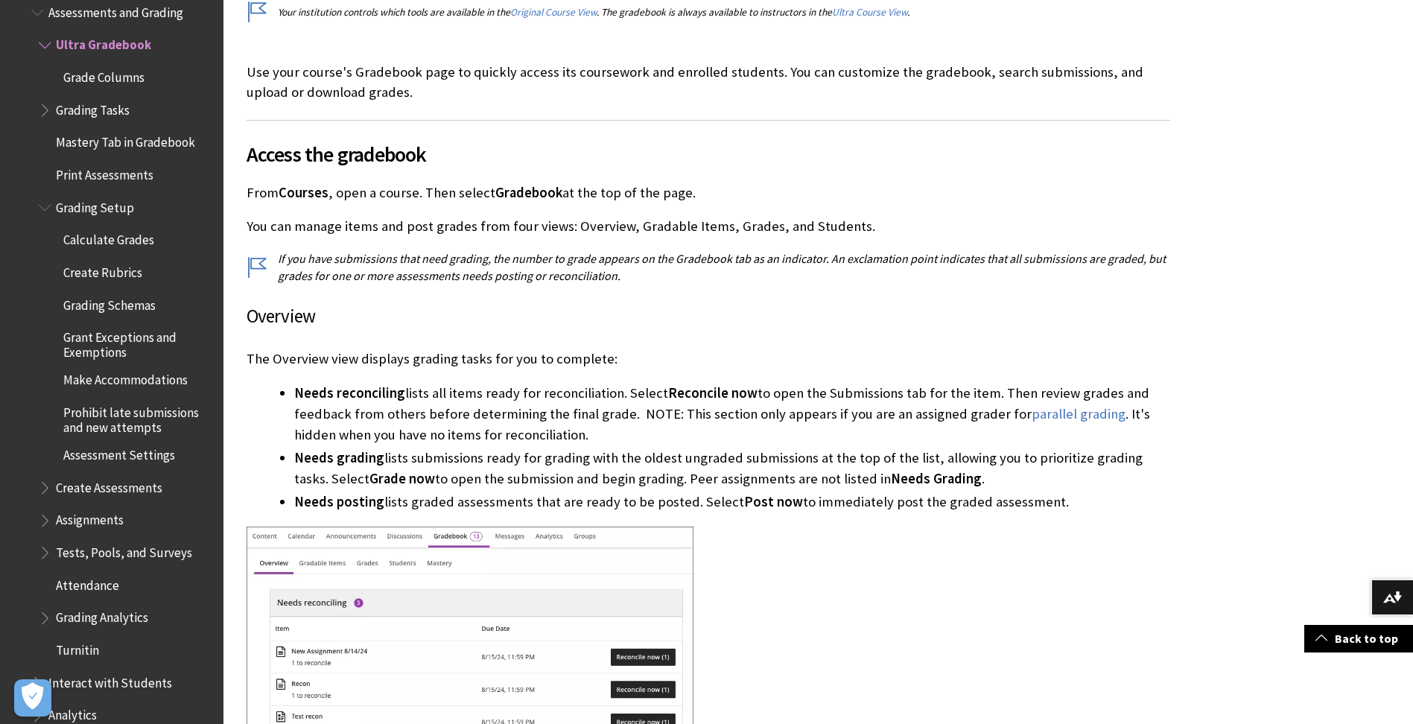
drag, startPoint x: 769, startPoint y: 413, endPoint x: 705, endPoint y: 437, distance: 68.4
click at [705, 437] on li "Needs reconciling lists all items ready for reconciliation. Select Reconcile no…" at bounding box center [732, 414] width 876 height 63
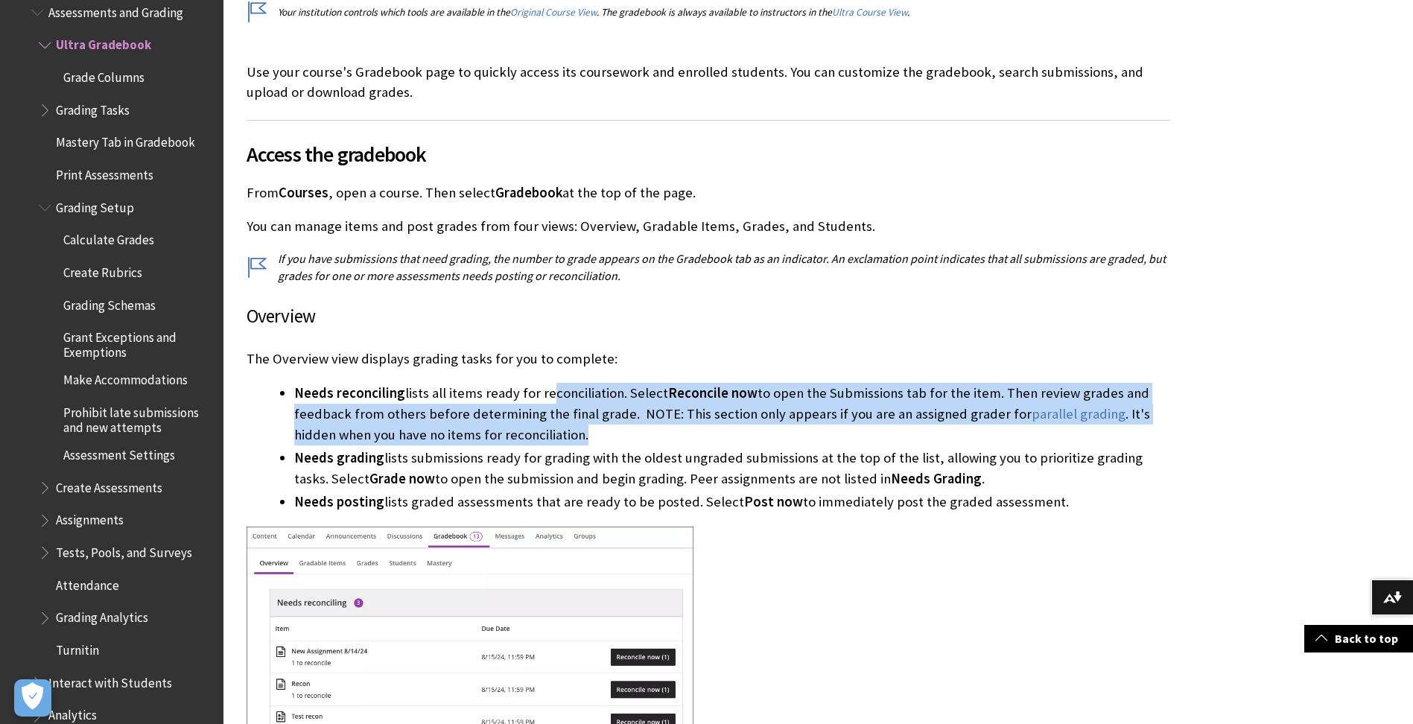
drag, startPoint x: 541, startPoint y: 375, endPoint x: 726, endPoint y: 434, distance: 194.6
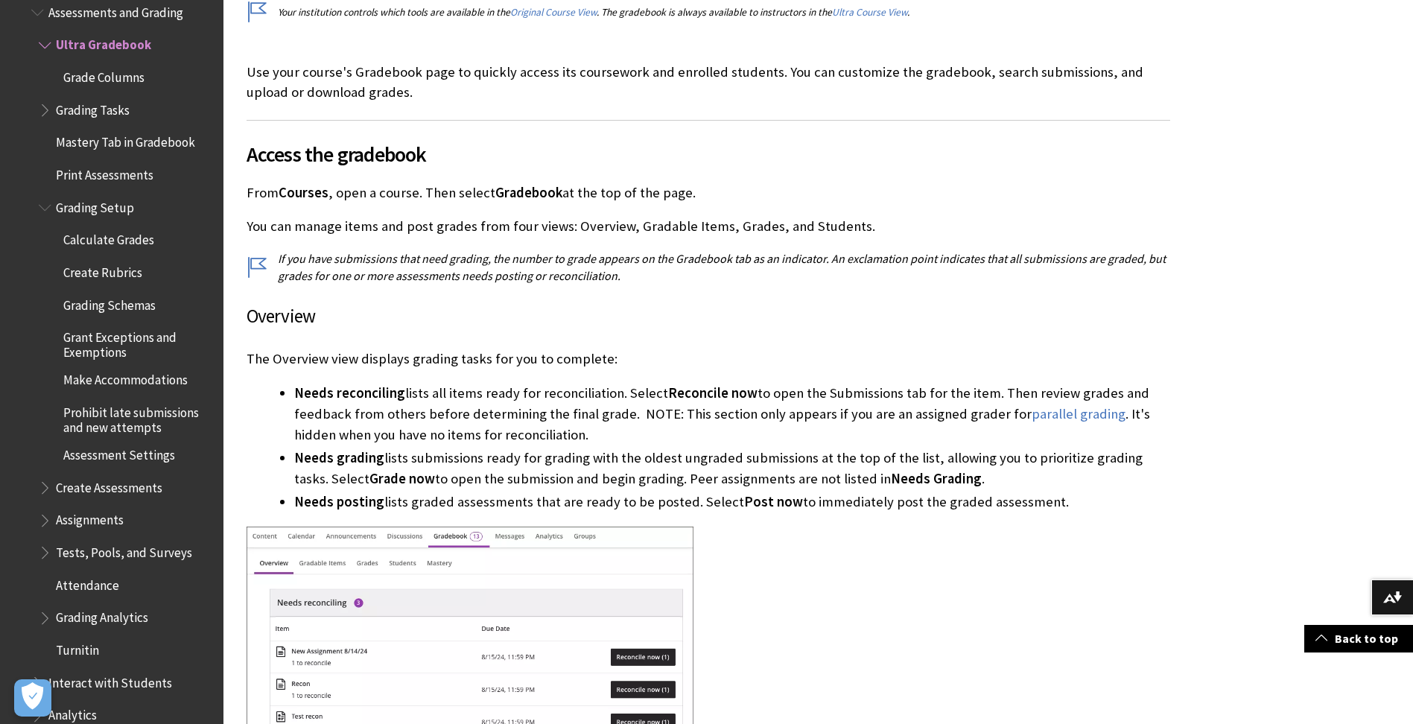
drag, startPoint x: 726, startPoint y: 434, endPoint x: 957, endPoint y: 498, distance: 238.8
click at [957, 498] on li "Needs posting lists graded assessments that are ready to be posted. Select Post…" at bounding box center [732, 502] width 876 height 21
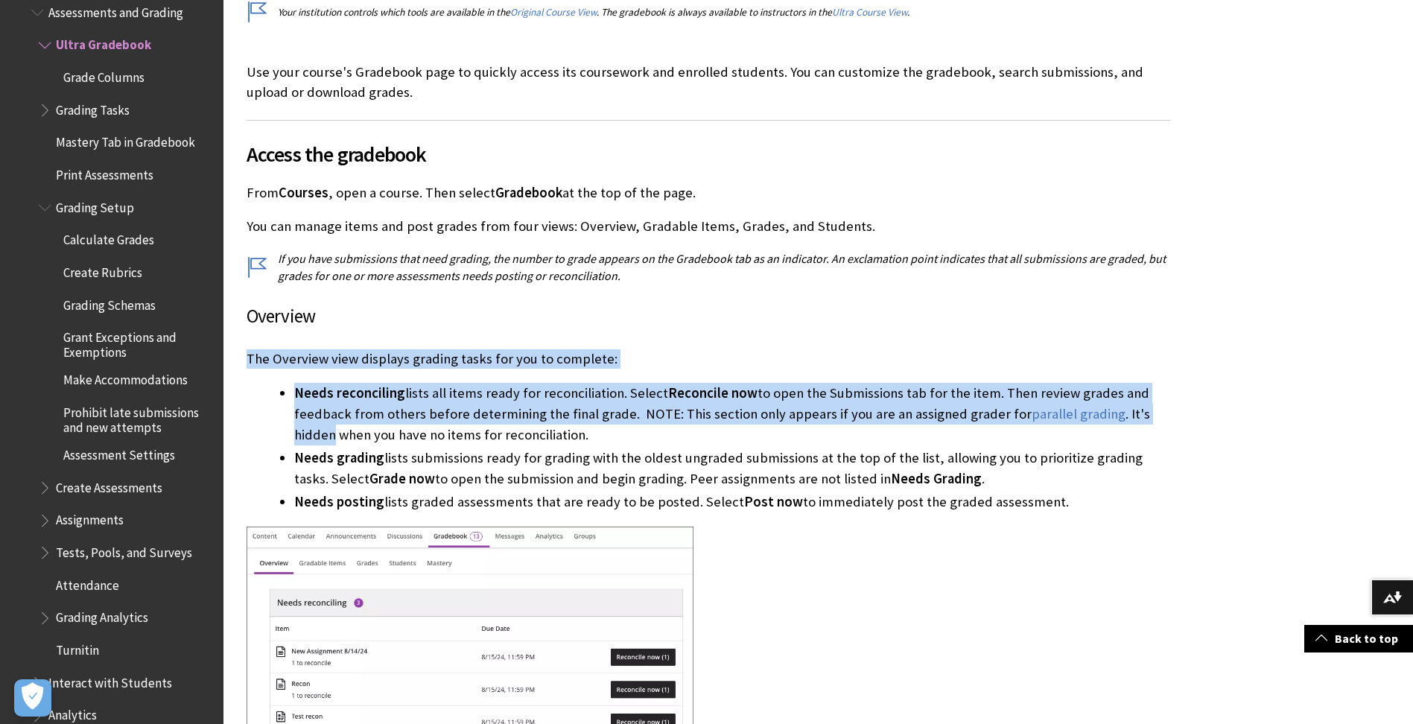
drag, startPoint x: 248, startPoint y: 359, endPoint x: 1183, endPoint y: 422, distance: 937.1
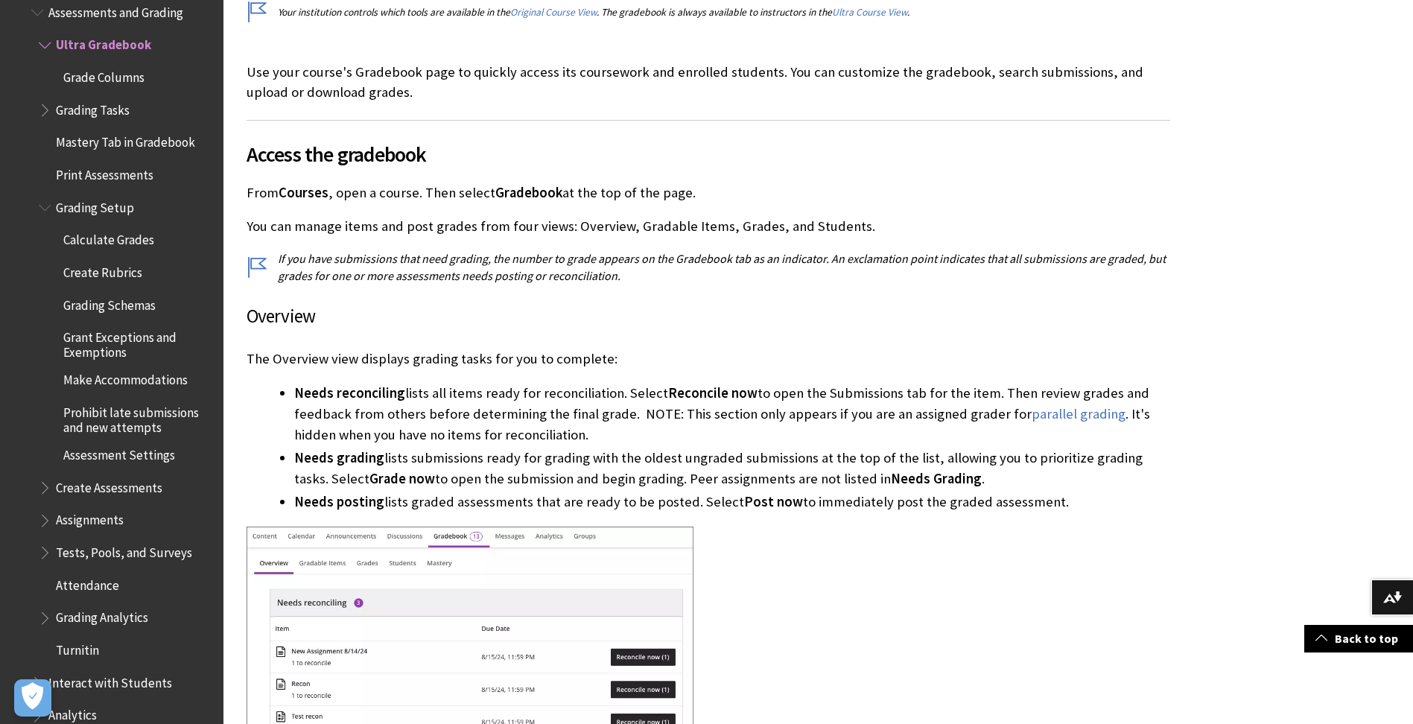
drag, startPoint x: 1183, startPoint y: 422, endPoint x: 946, endPoint y: 455, distance: 239.2
click at [946, 455] on li "Needs grading lists submissions ready for grading with the oldest ungraded subm…" at bounding box center [732, 469] width 876 height 42
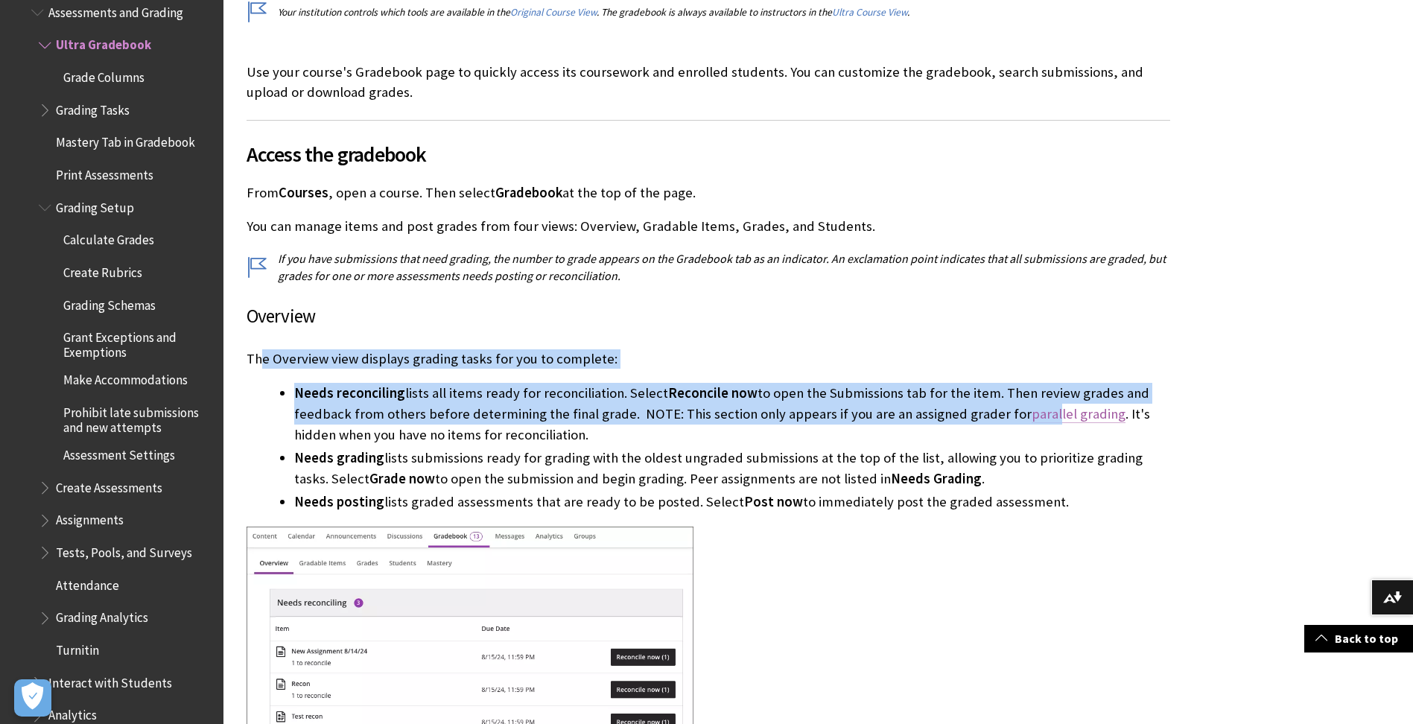
drag, startPoint x: 259, startPoint y: 344, endPoint x: 1034, endPoint y: 407, distance: 778.1
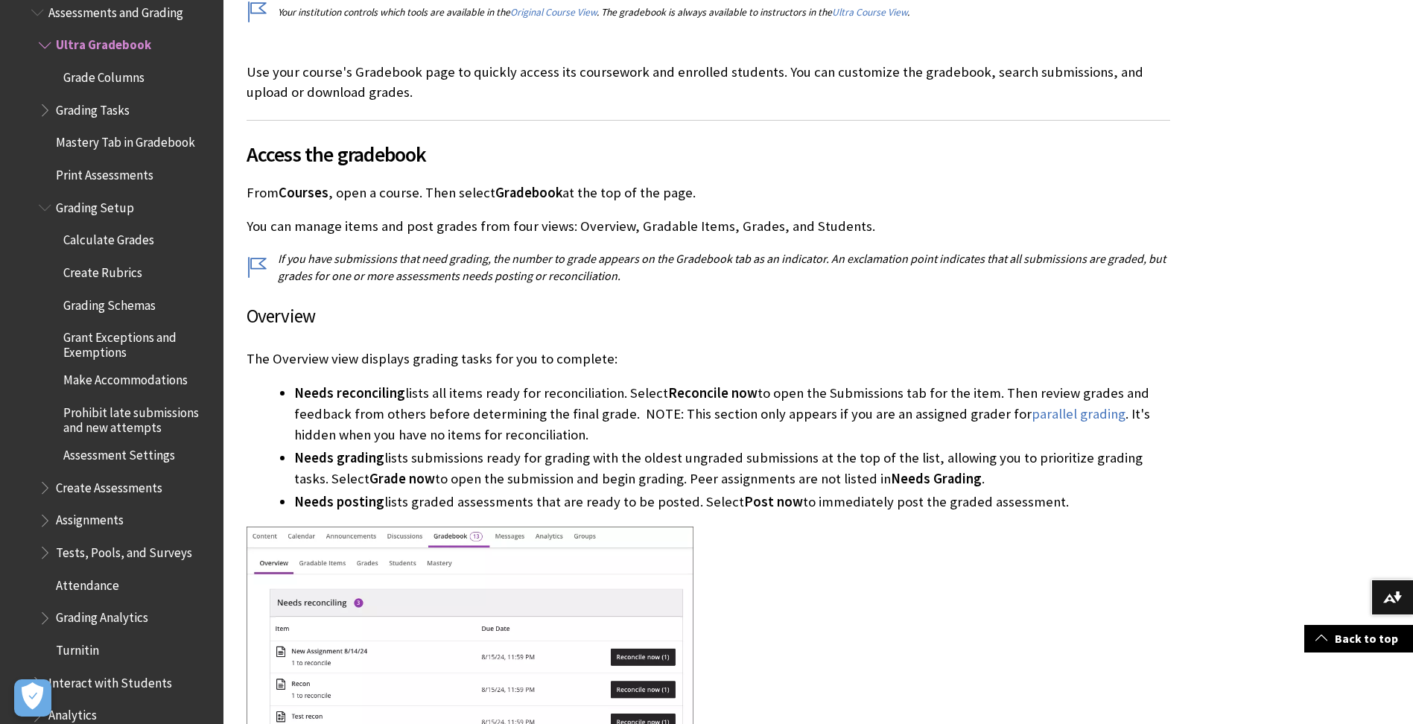
drag, startPoint x: 1034, startPoint y: 407, endPoint x: 650, endPoint y: 479, distance: 390.4
click at [656, 479] on li "Needs grading lists submissions ready for grading with the oldest ungraded subm…" at bounding box center [732, 469] width 876 height 42
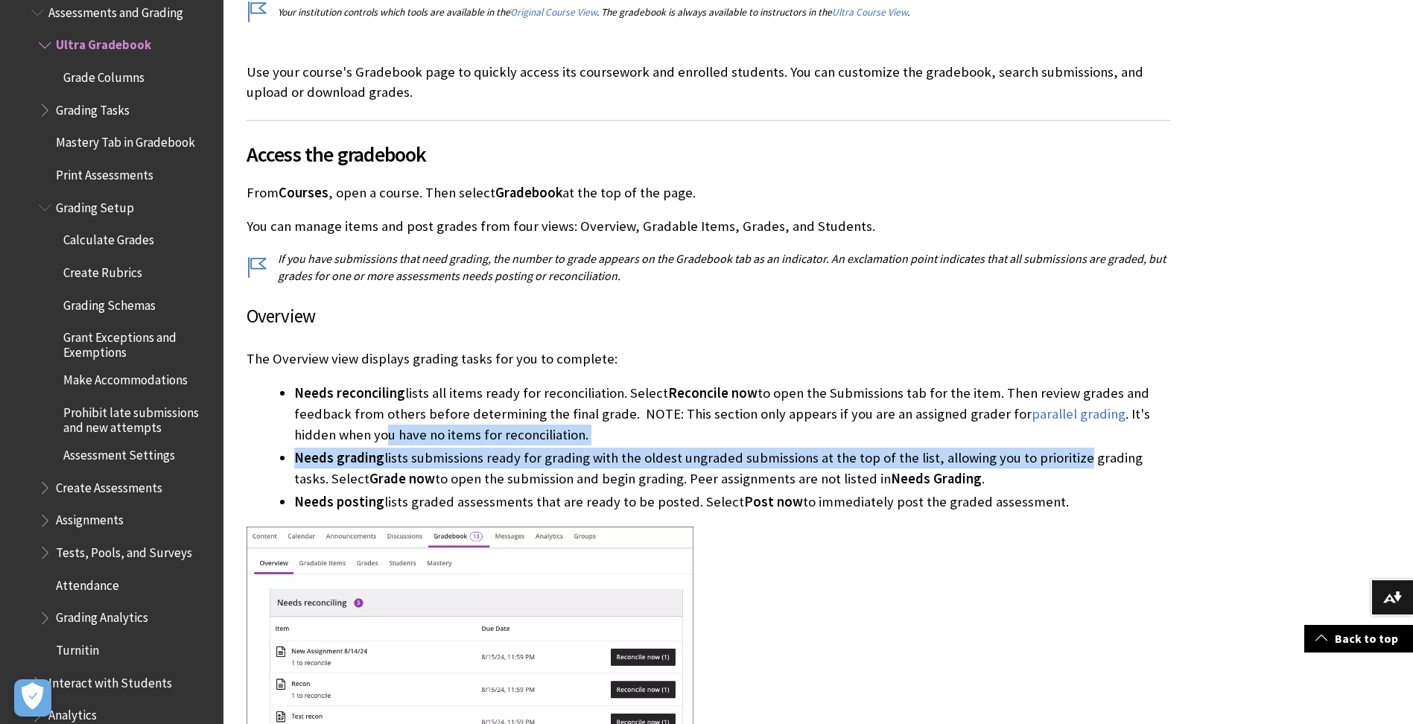
drag, startPoint x: 345, startPoint y: 439, endPoint x: 1065, endPoint y: 454, distance: 719.8
click at [1065, 454] on ul "Needs reconciling lists all items ready for reconciliation. Select Reconcile no…" at bounding box center [709, 448] width 924 height 130
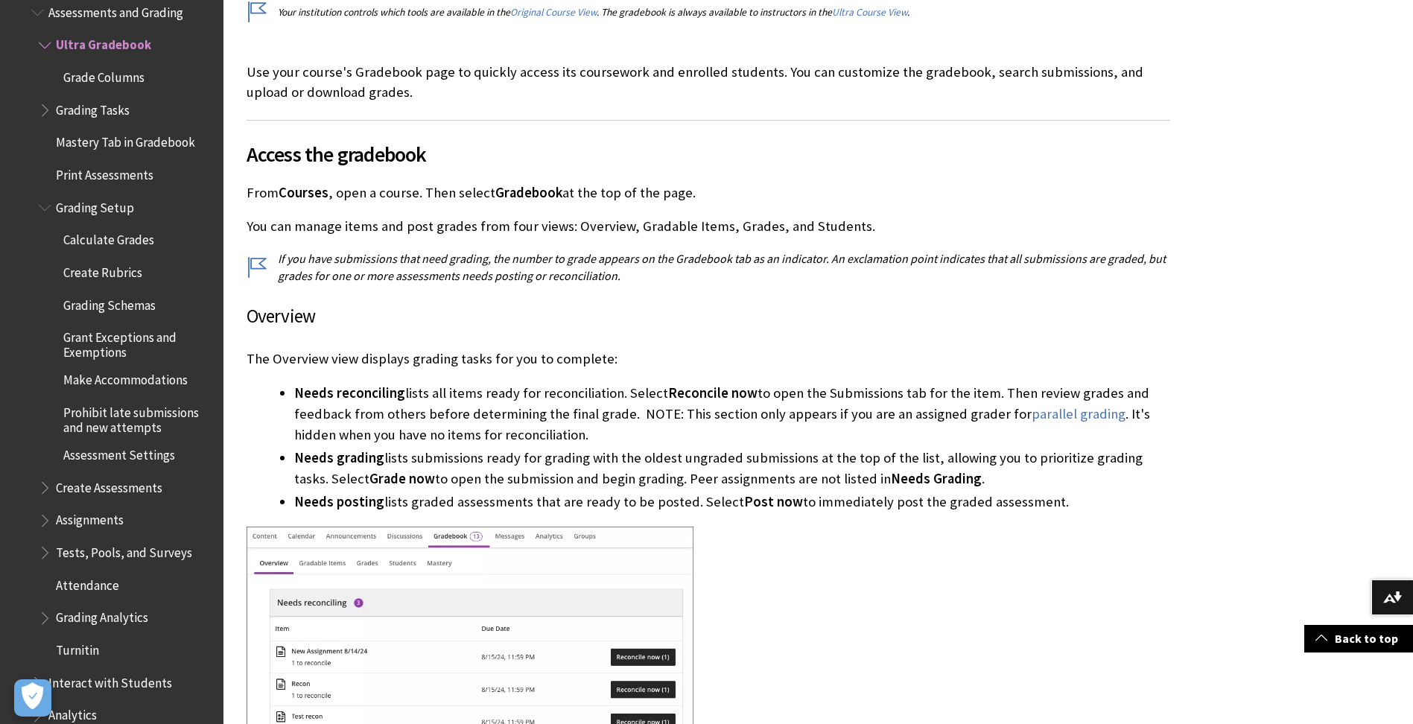
drag, startPoint x: 1065, startPoint y: 454, endPoint x: 1022, endPoint y: 507, distance: 67.3
click at [1022, 507] on li "Needs posting lists graded assessments that are ready to be posted. Select Post…" at bounding box center [732, 502] width 876 height 21
drag, startPoint x: 364, startPoint y: 443, endPoint x: 919, endPoint y: 405, distance: 556.3
click at [919, 405] on ul "Needs reconciling lists all items ready for reconciliation. Select Reconcile no…" at bounding box center [709, 448] width 924 height 130
click at [786, 492] on li "Needs posting lists graded assessments that are ready to be posted. Select Post…" at bounding box center [732, 502] width 876 height 21
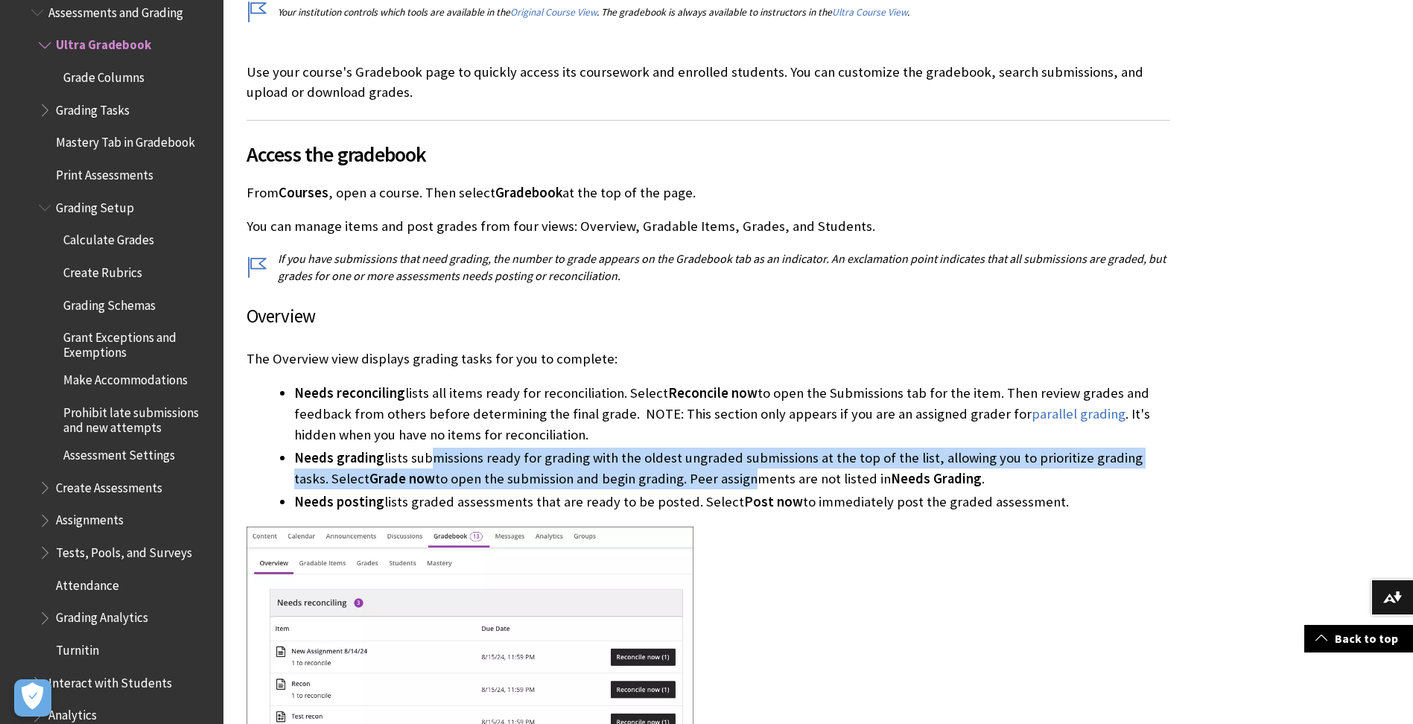
drag, startPoint x: 419, startPoint y: 457, endPoint x: 710, endPoint y: 488, distance: 293.0
click at [710, 488] on li "Needs grading lists submissions ready for grading with the oldest ungraded subm…" at bounding box center [732, 469] width 876 height 42
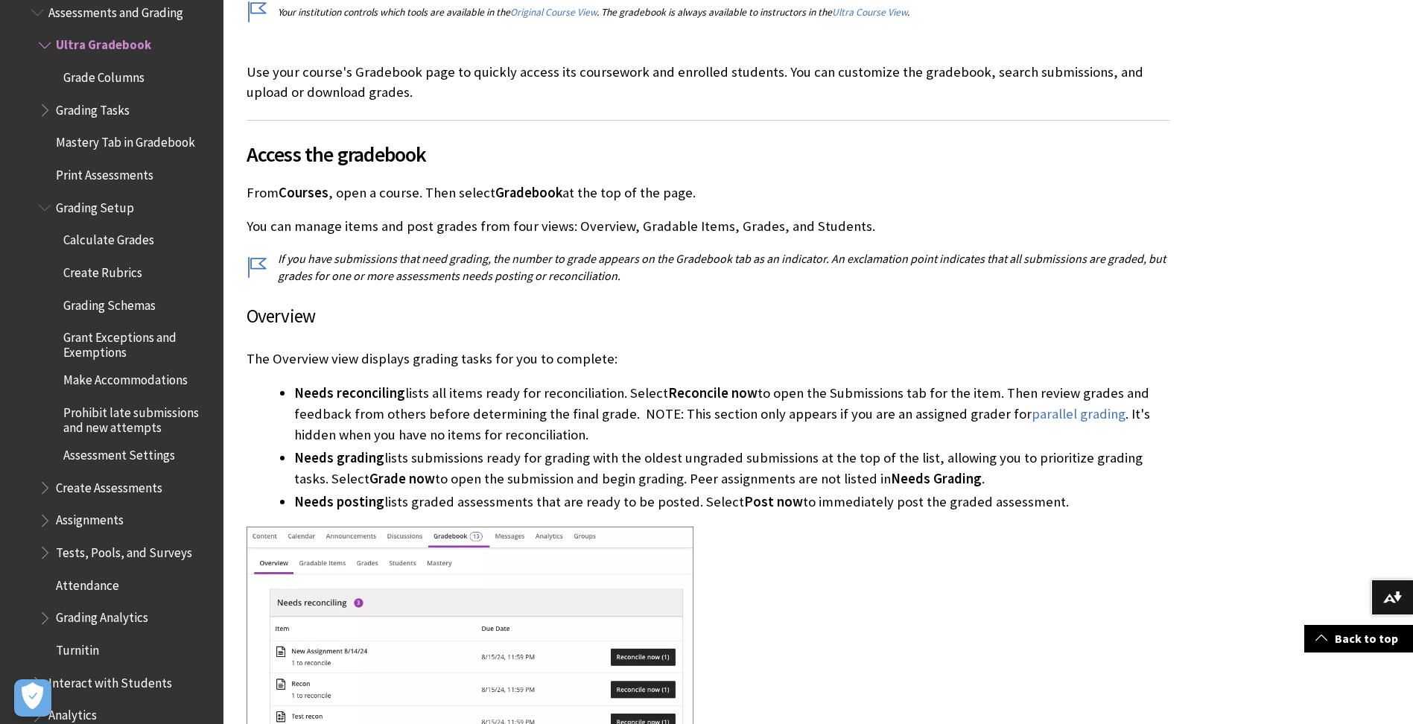
click at [510, 402] on li "Needs reconciling lists all items ready for reconciliation. Select Reconcile no…" at bounding box center [732, 414] width 876 height 63
click at [887, 403] on li "Needs reconciling lists all items ready for reconciliation. Select Reconcile no…" at bounding box center [732, 414] width 876 height 63
click at [416, 396] on li "Needs reconciling lists all items ready for reconciliation. Select Reconcile no…" at bounding box center [732, 414] width 876 height 63
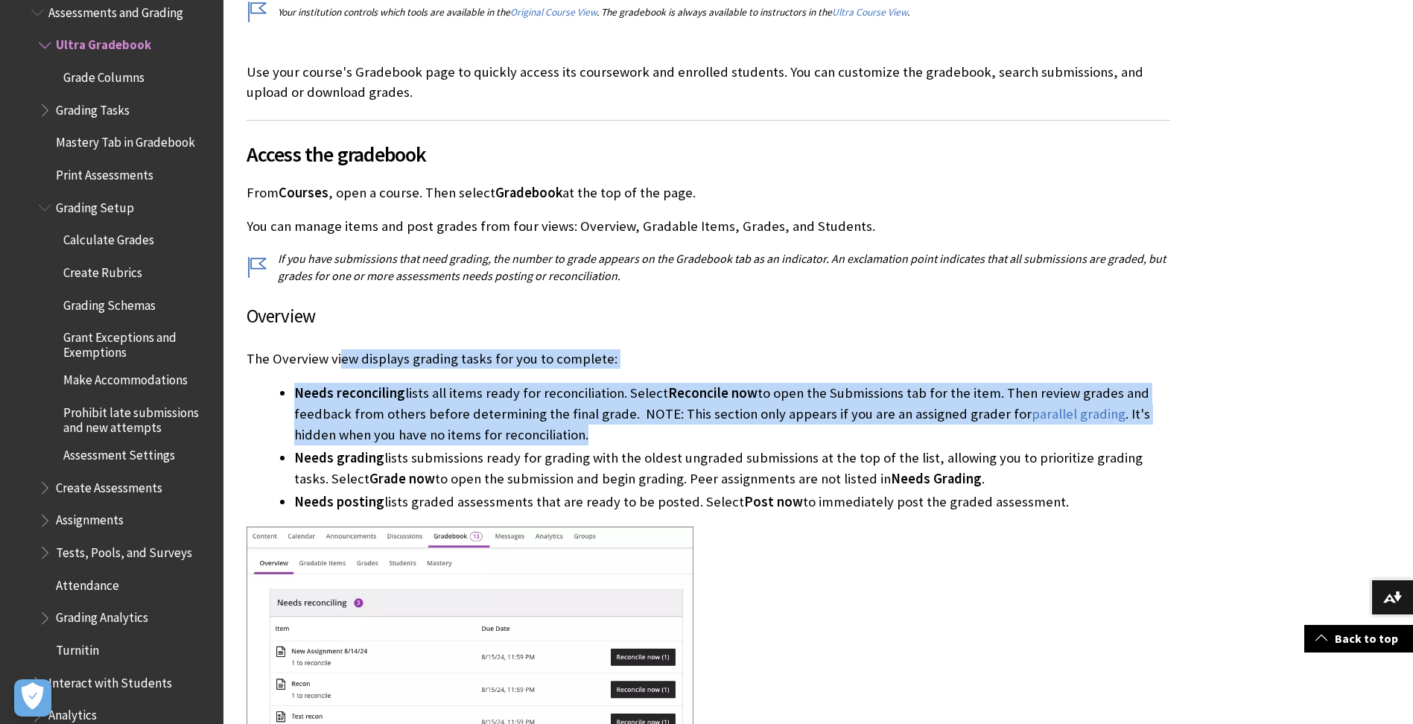
drag, startPoint x: 341, startPoint y: 361, endPoint x: 551, endPoint y: 434, distance: 222.4
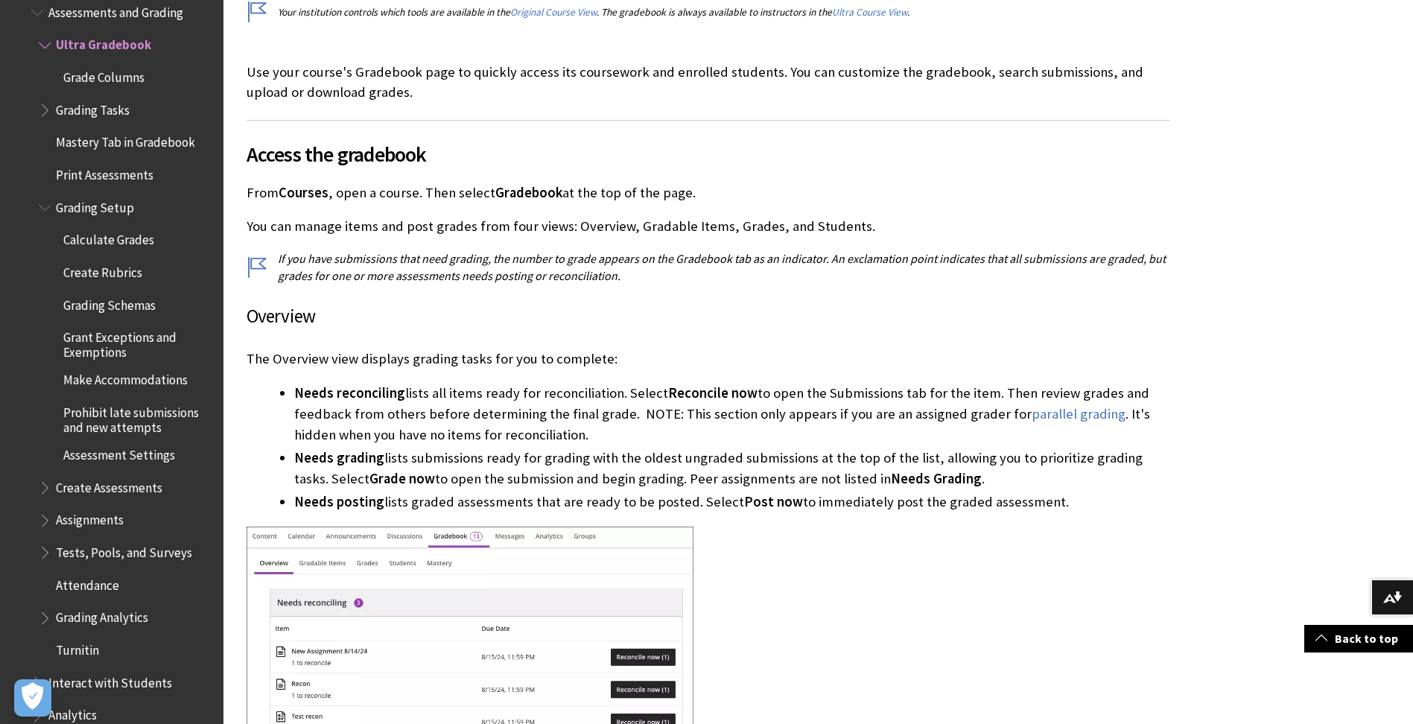
drag, startPoint x: 551, startPoint y: 434, endPoint x: 454, endPoint y: 466, distance: 102.0
click at [454, 466] on li "Needs grading lists submissions ready for grading with the oldest ungraded subm…" at bounding box center [732, 469] width 876 height 42
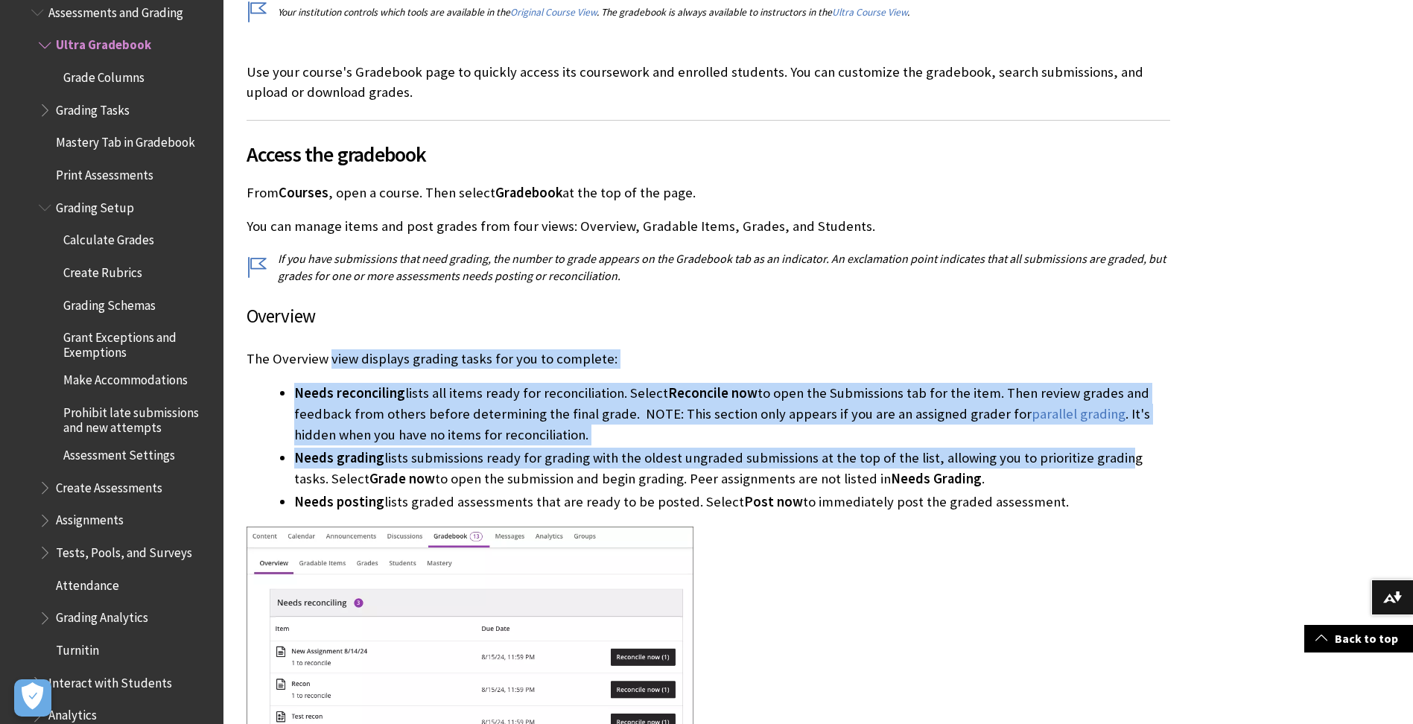
drag, startPoint x: 328, startPoint y: 354, endPoint x: 1105, endPoint y: 448, distance: 782.7
click at [598, 414] on li "Needs reconciling lists all items ready for reconciliation. Select Reconcile no…" at bounding box center [732, 414] width 876 height 63
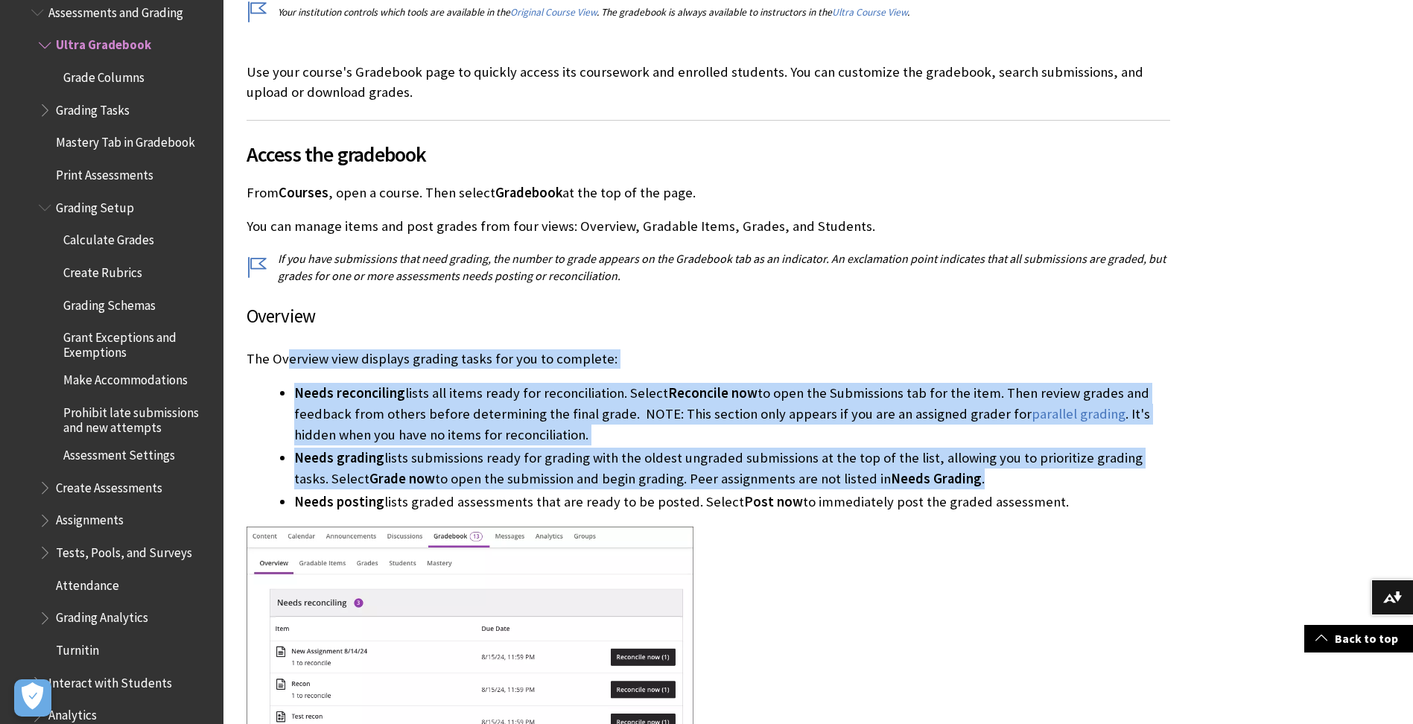
drag, startPoint x: 285, startPoint y: 359, endPoint x: 970, endPoint y: 479, distance: 695.1
click at [696, 433] on li "Needs reconciling lists all items ready for reconciliation. Select Reconcile no…" at bounding box center [732, 414] width 876 height 63
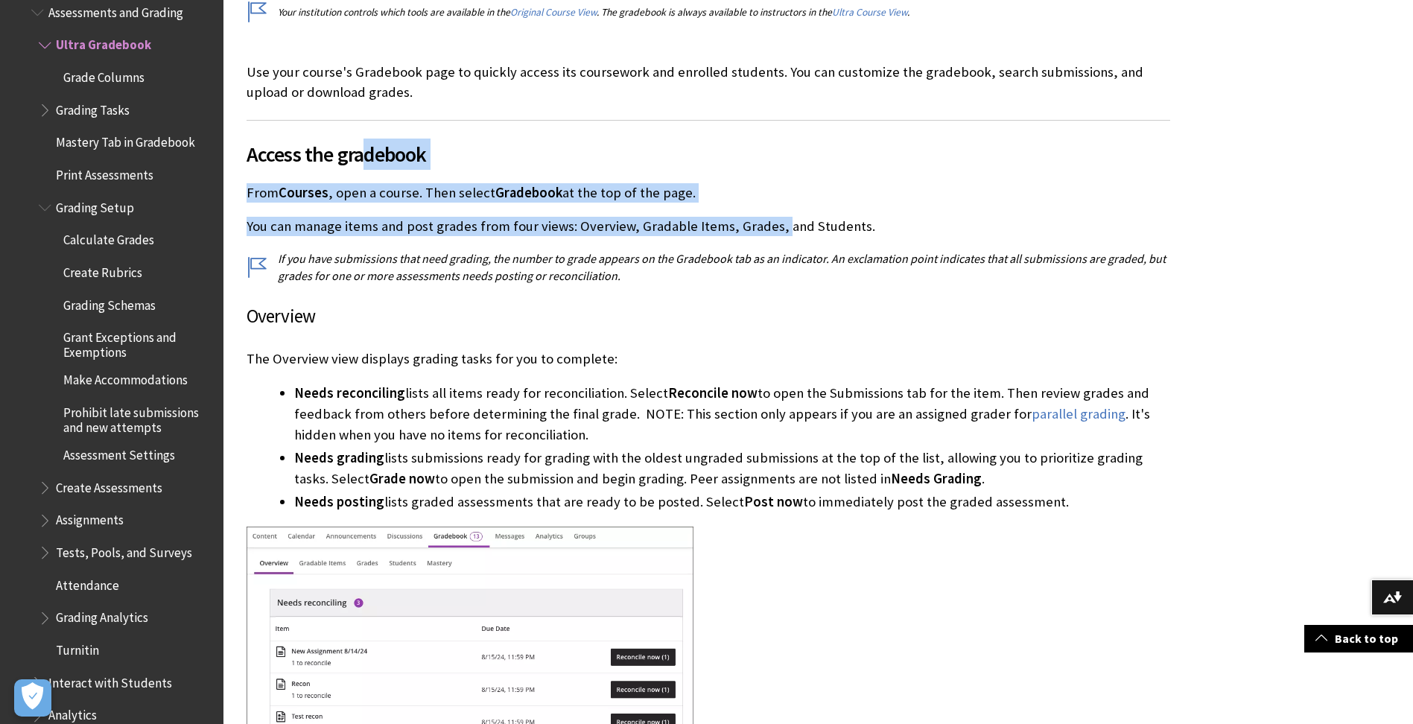
drag, startPoint x: 368, startPoint y: 154, endPoint x: 773, endPoint y: 223, distance: 410.4
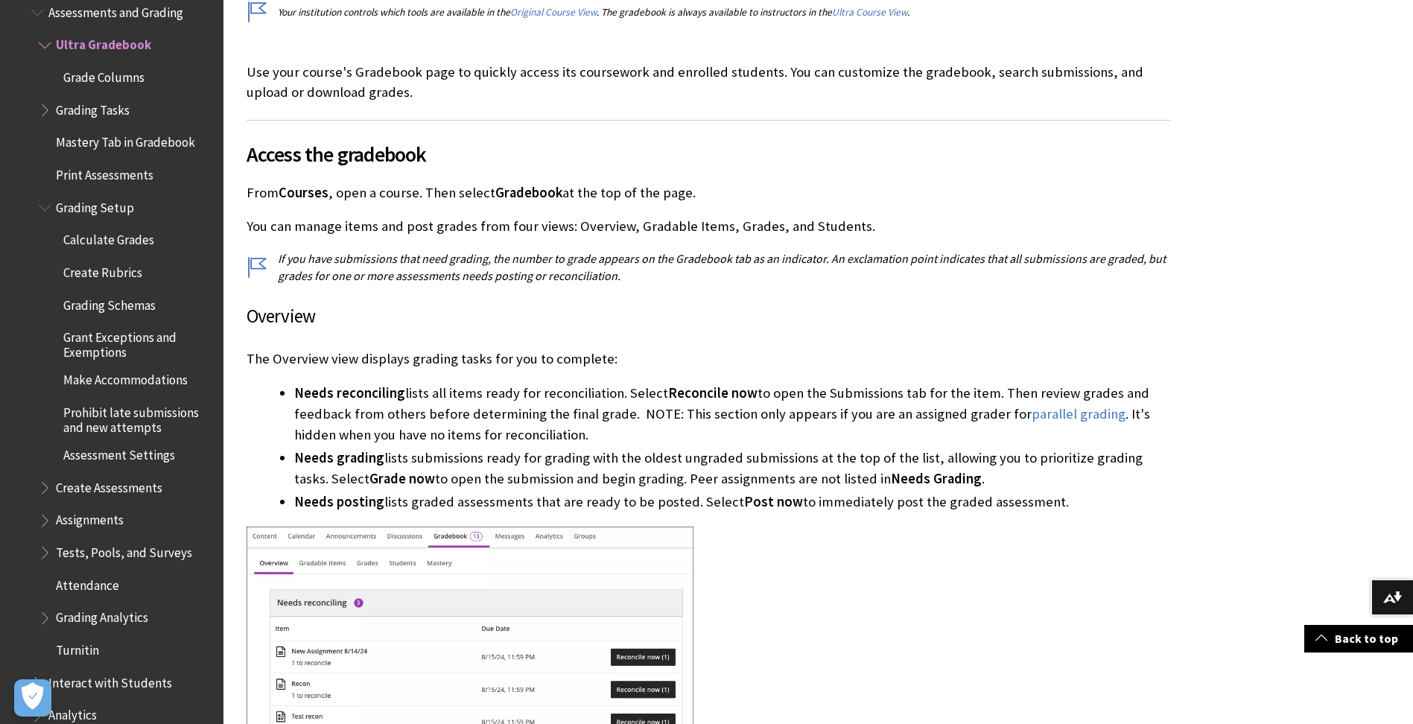
click at [739, 264] on p "If you have submissions that need grading, the number to grade appears on the G…" at bounding box center [709, 267] width 924 height 34
click at [397, 230] on p "You can manage items and post grades from four views: Overview, Gradable Items,…" at bounding box center [709, 226] width 924 height 19
